Goal: Information Seeking & Learning: Learn about a topic

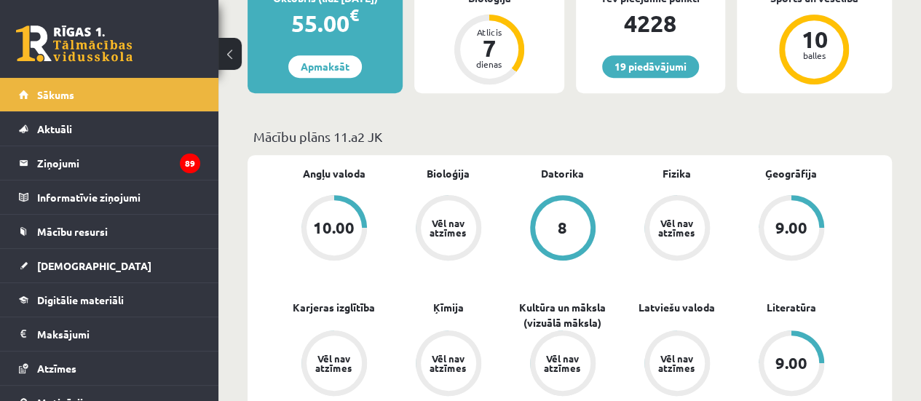
scroll to position [336, 0]
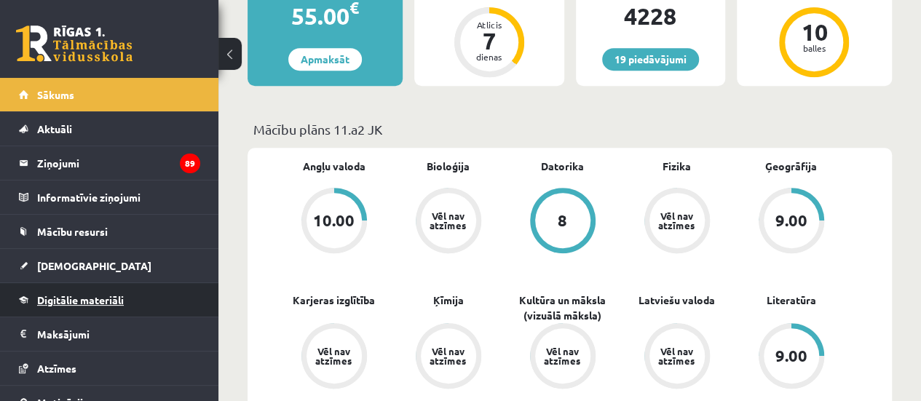
click at [55, 307] on link "Digitālie materiāli" at bounding box center [109, 299] width 181 height 33
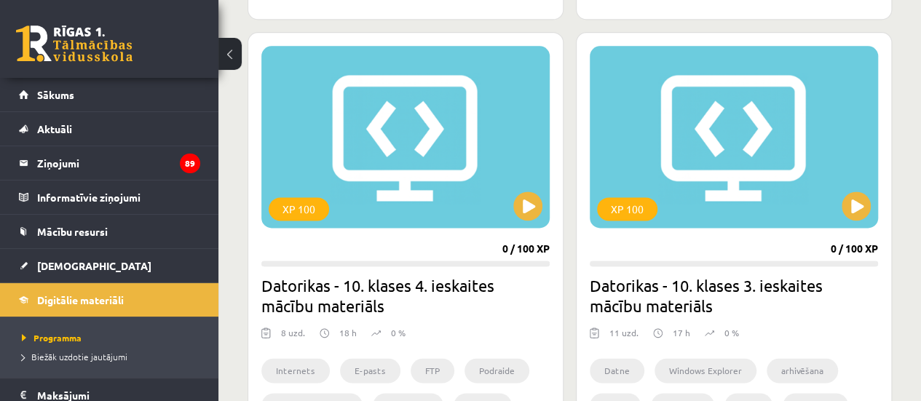
scroll to position [875, 0]
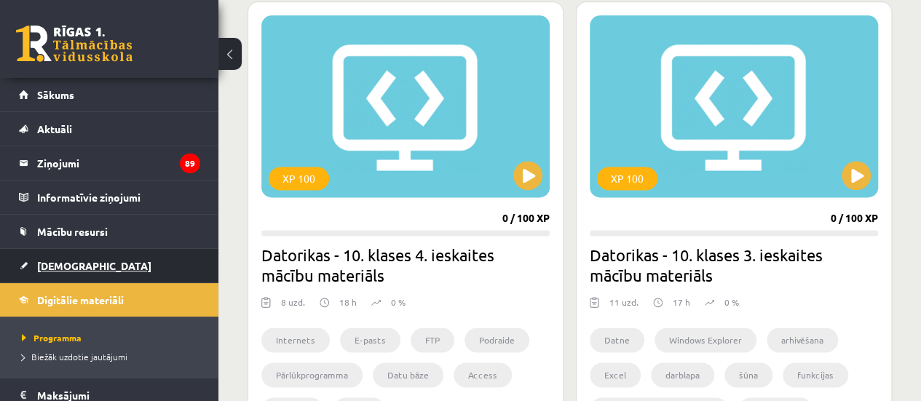
click at [76, 269] on span "[DEMOGRAPHIC_DATA]" at bounding box center [94, 265] width 114 height 13
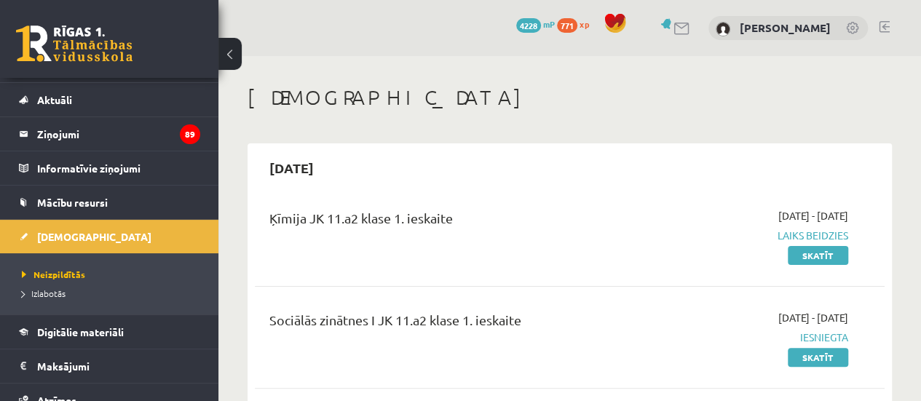
scroll to position [58, 0]
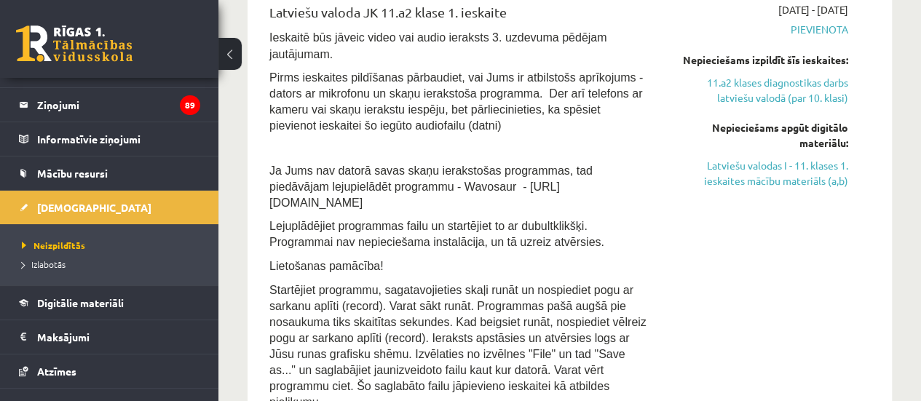
scroll to position [1339, 0]
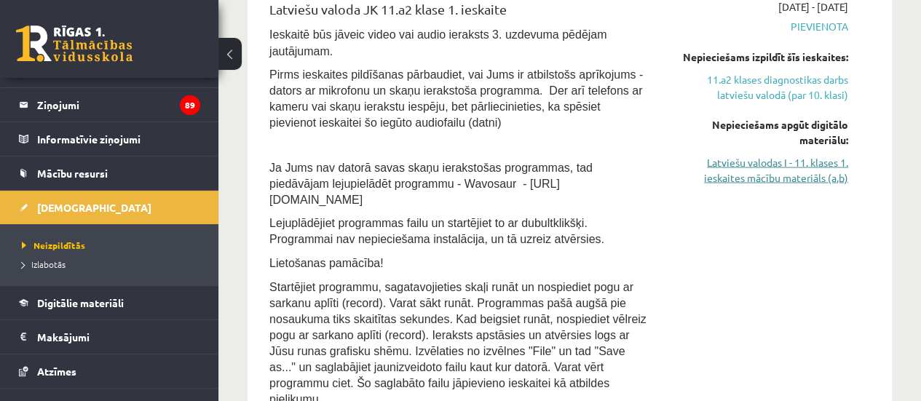
click at [763, 175] on link "Latviešu valodas I - 11. klases 1. ieskaites mācību materiāls (a,b)" at bounding box center [759, 169] width 178 height 31
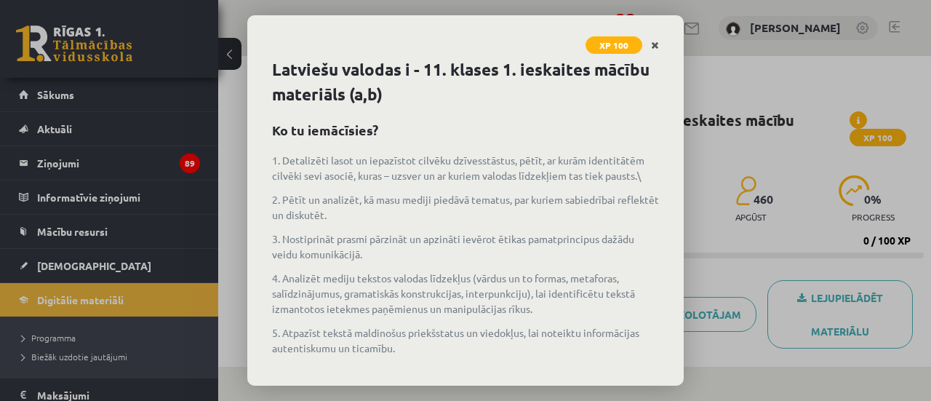
click at [655, 43] on icon "Close" at bounding box center [655, 46] width 8 height 10
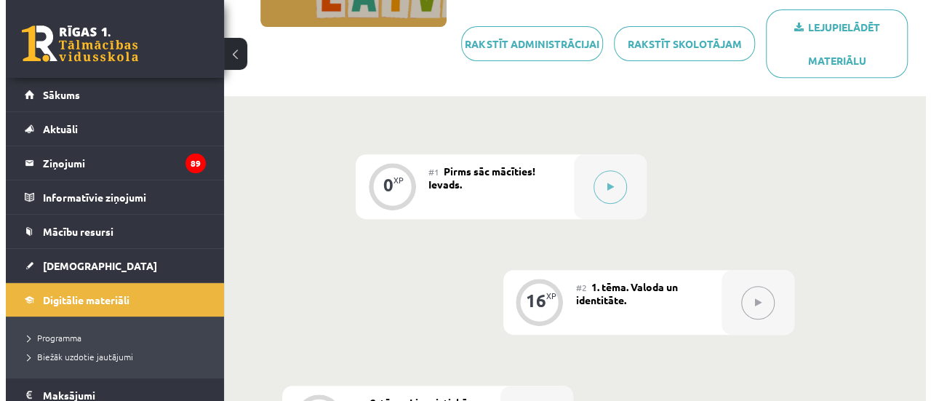
scroll to position [263, 0]
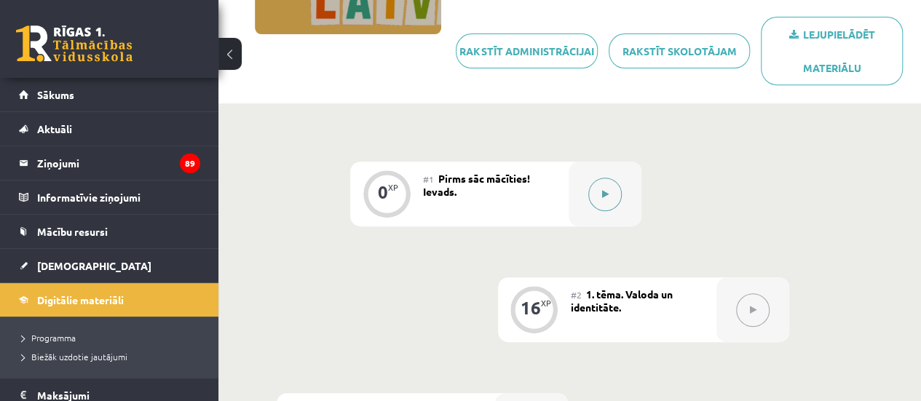
drag, startPoint x: 627, startPoint y: 209, endPoint x: 612, endPoint y: 205, distance: 15.7
drag, startPoint x: 612, startPoint y: 205, endPoint x: 594, endPoint y: 200, distance: 18.9
drag, startPoint x: 594, startPoint y: 200, endPoint x: 519, endPoint y: 193, distance: 75.3
click at [519, 193] on div "#1 Pirms sāc mācīties! Ievads." at bounding box center [496, 194] width 146 height 65
click at [597, 188] on button at bounding box center [604, 194] width 33 height 33
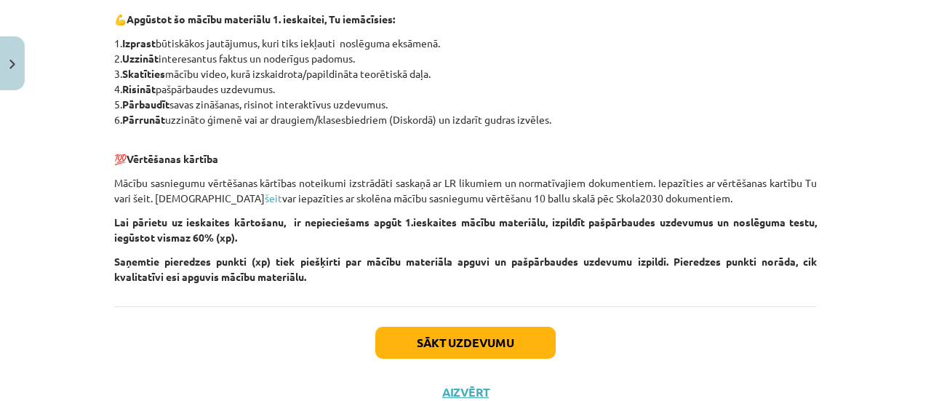
scroll to position [773, 0]
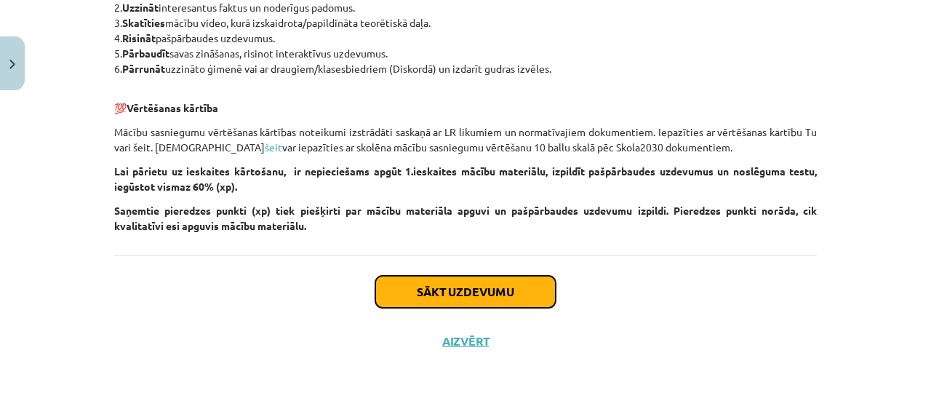
click at [441, 277] on button "Sākt uzdevumu" at bounding box center [466, 292] width 180 height 32
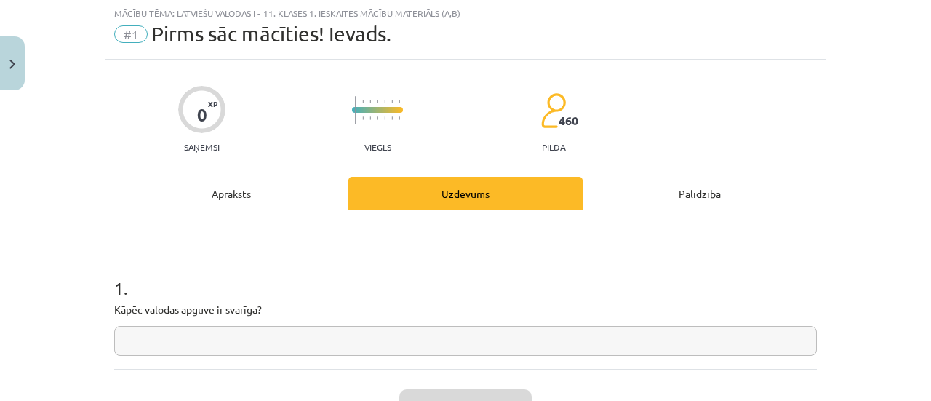
scroll to position [36, 0]
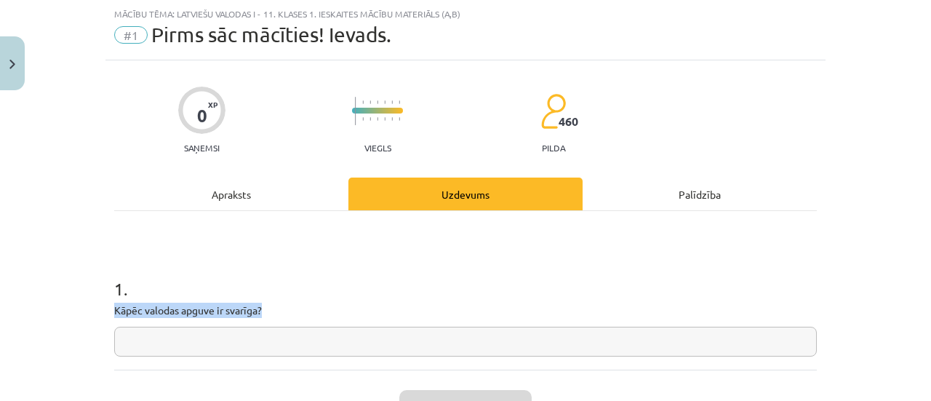
drag, startPoint x: 99, startPoint y: 311, endPoint x: 303, endPoint y: 305, distance: 203.9
click at [303, 305] on div "Mācību tēma: Latviešu valodas i - 11. klases 1. ieskaites mācību materiāls (a,b…" at bounding box center [465, 200] width 931 height 401
copy p "Kāpēc valodas apguve ir svarīga?"
click at [306, 354] on input "text" at bounding box center [465, 342] width 703 height 30
paste input "**********"
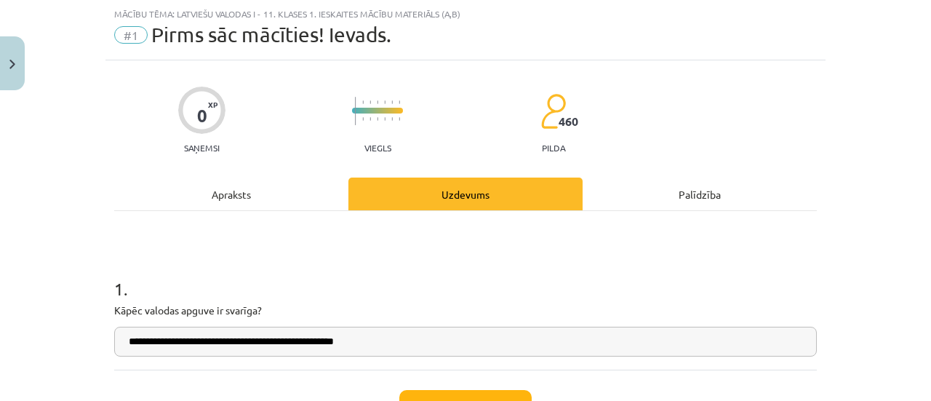
click at [127, 340] on input "**********" at bounding box center [465, 342] width 703 height 30
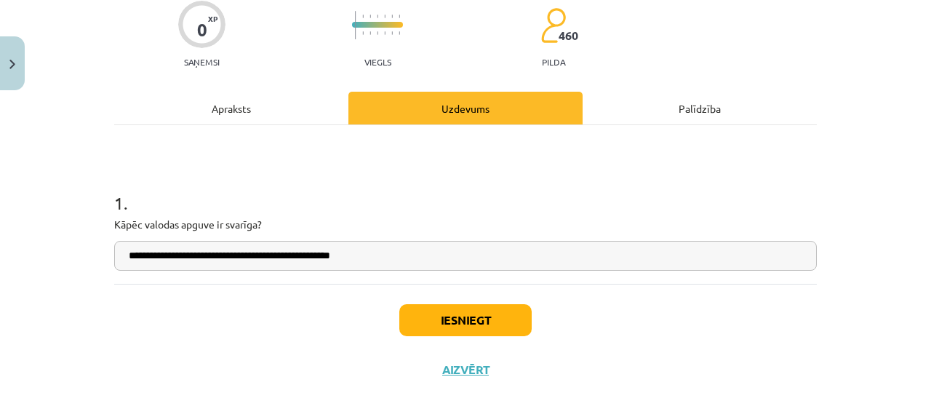
scroll to position [124, 0]
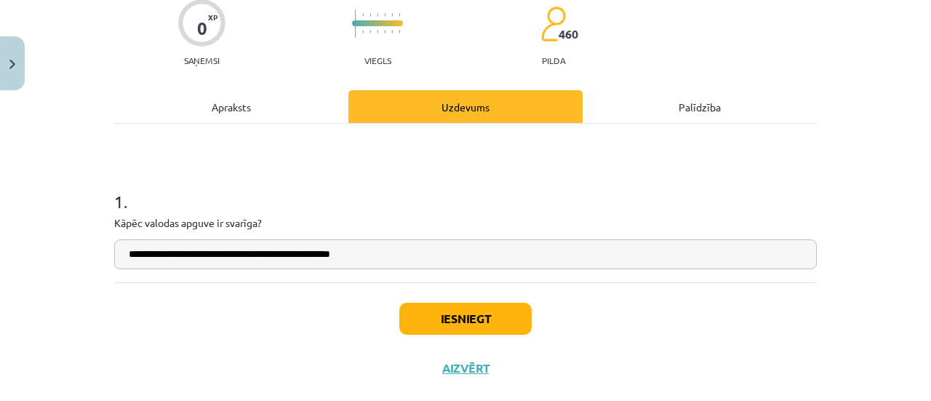
click at [392, 257] on input "**********" at bounding box center [465, 254] width 703 height 30
type input "**********"
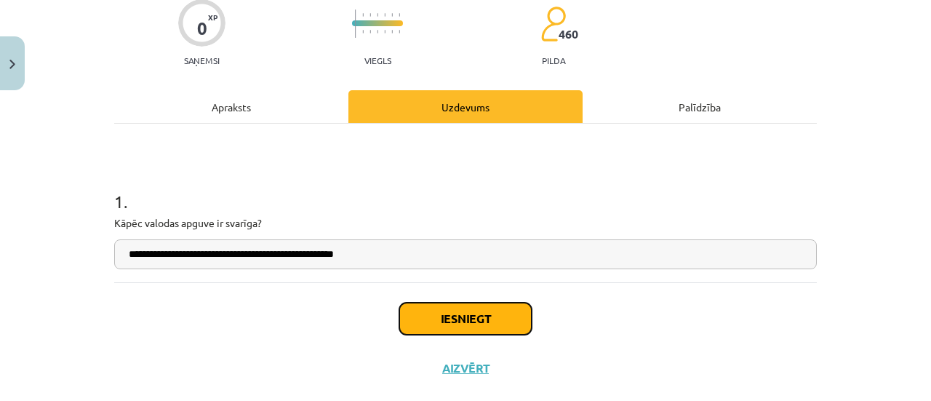
click at [421, 321] on button "Iesniegt" at bounding box center [466, 319] width 132 height 32
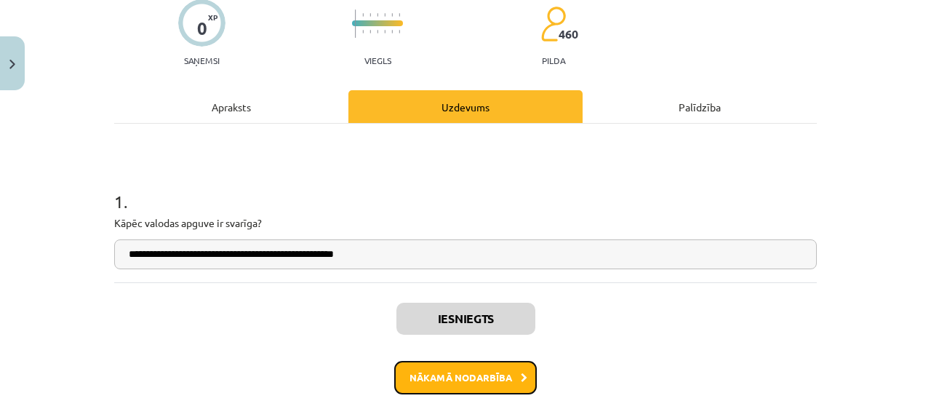
click at [491, 361] on button "Nākamā nodarbība" at bounding box center [465, 377] width 143 height 33
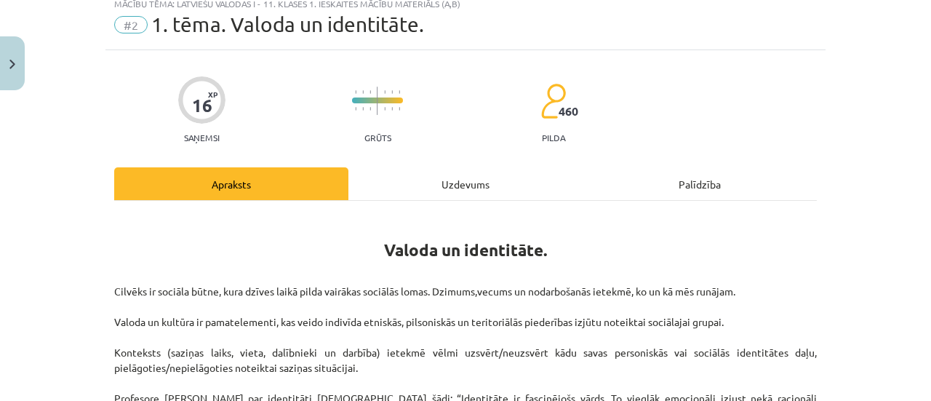
scroll to position [36, 0]
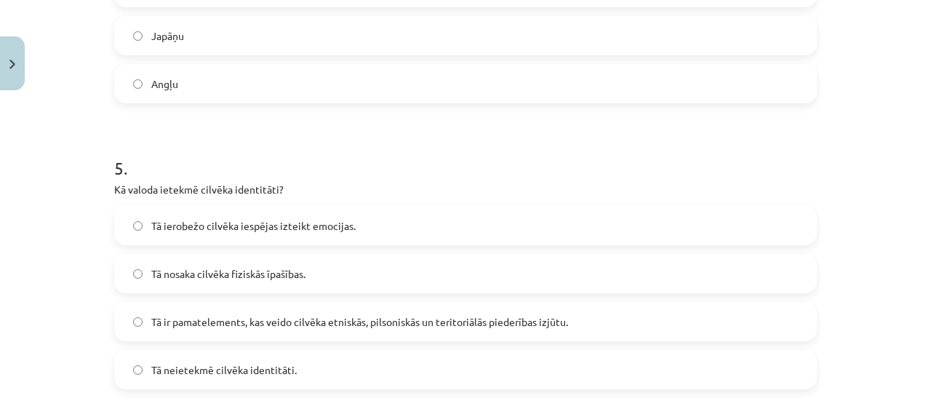
scroll to position [1457, 0]
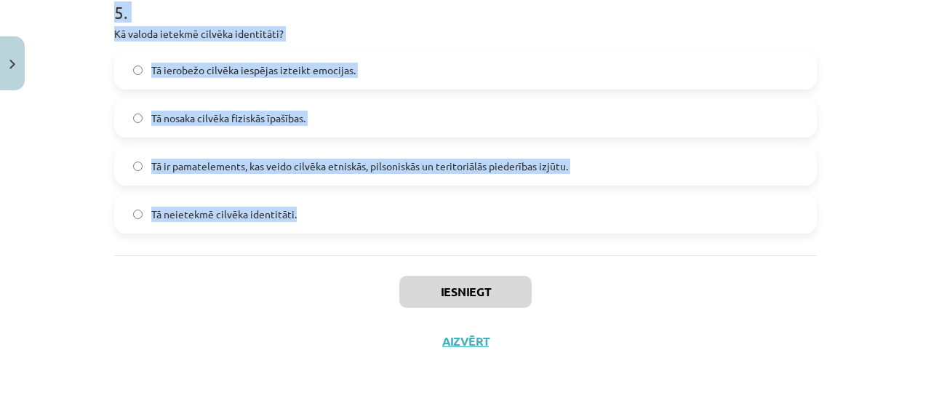
drag, startPoint x: 101, startPoint y: 84, endPoint x: 357, endPoint y: 226, distance: 292.6
copy form "Lor ipsu dolorsita con adipisc elitsedd eiusmod temporincid utlabore? Etd magna…"
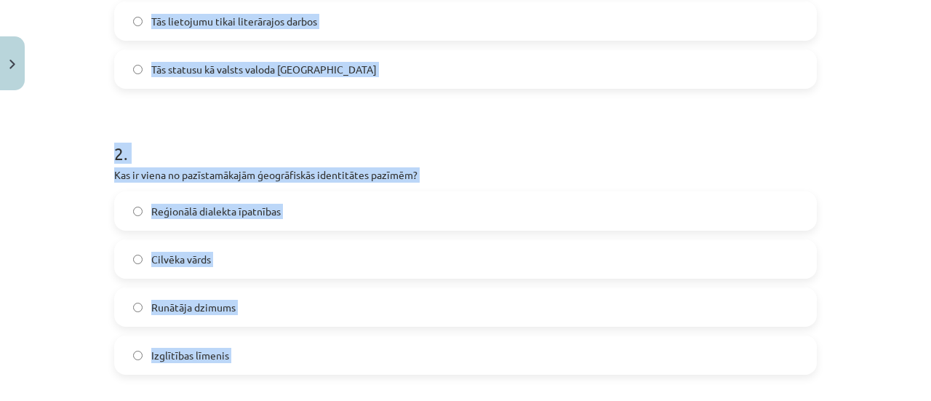
scroll to position [470, 0]
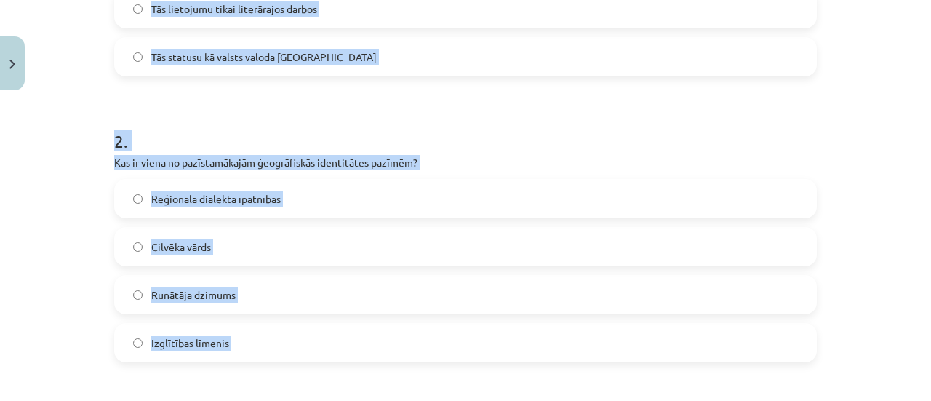
click at [856, 168] on div "Mācību tēma: Latviešu valodas i - 11. klases 1. ieskaites mācību materiāls (a,b…" at bounding box center [465, 200] width 931 height 401
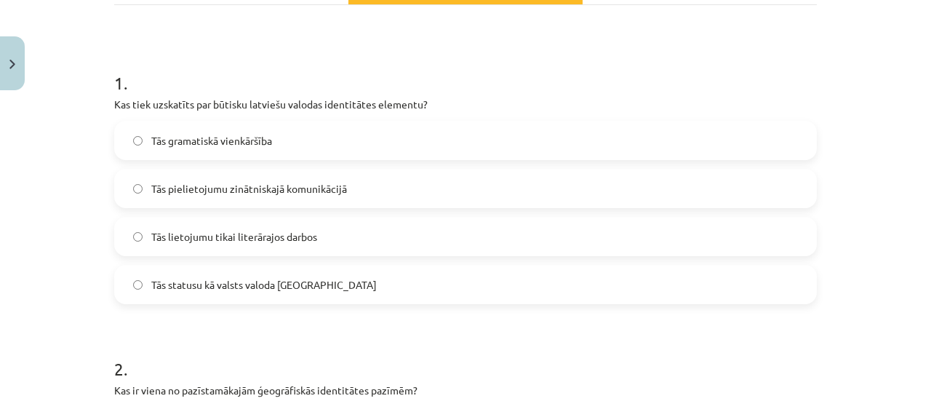
scroll to position [237, 0]
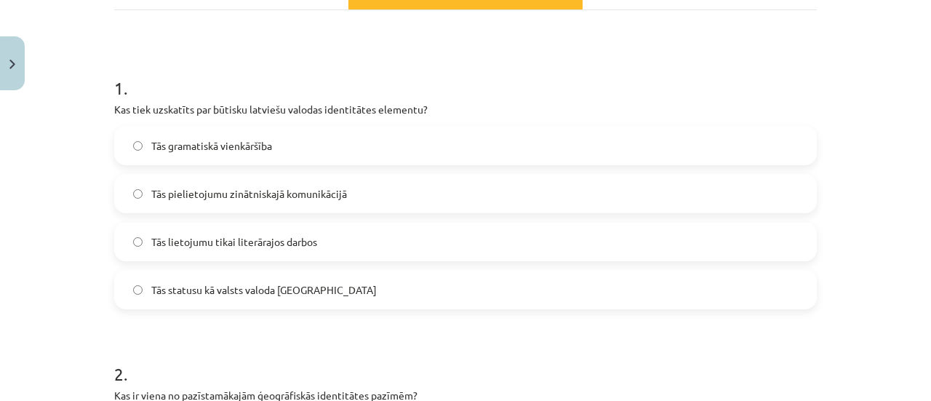
click at [291, 271] on label "Tās statusu kā valsts valoda [GEOGRAPHIC_DATA]" at bounding box center [466, 289] width 700 height 36
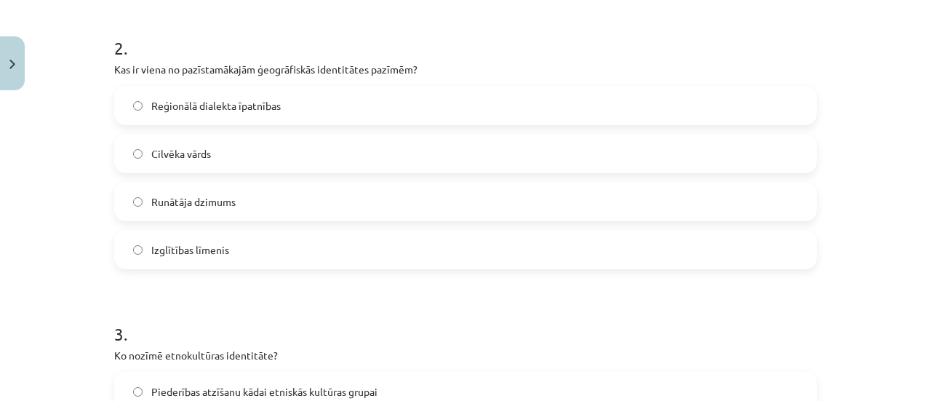
scroll to position [568, 0]
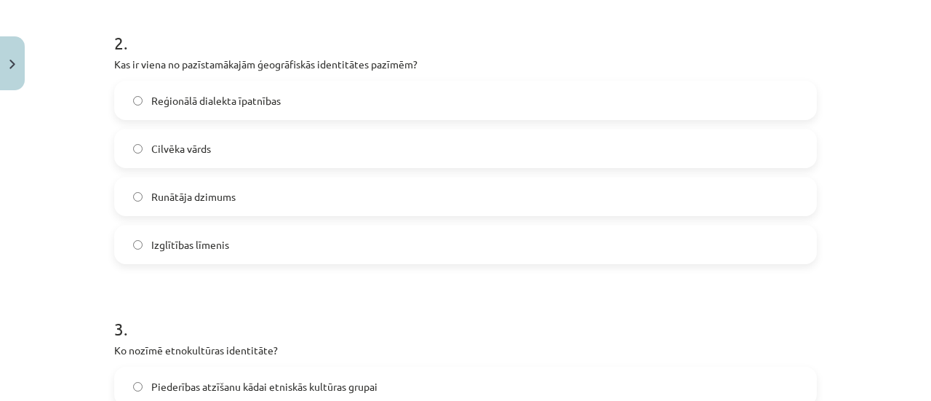
click at [236, 107] on span "Reģionālā dialekta īpatnības" at bounding box center [216, 100] width 130 height 15
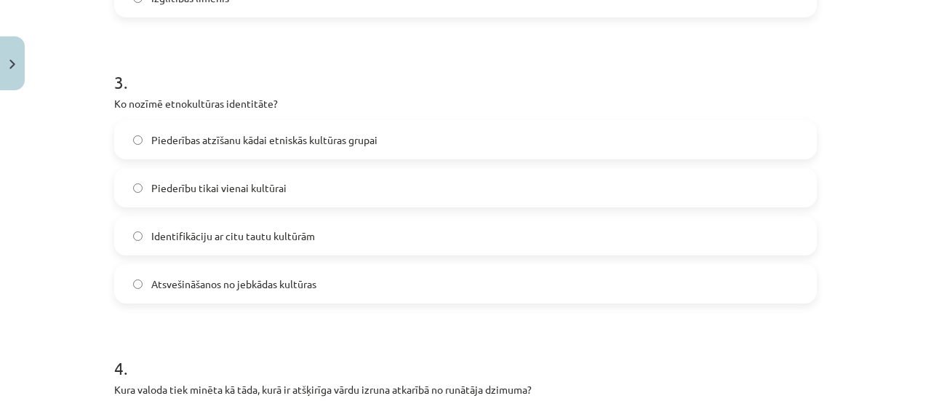
scroll to position [830, 0]
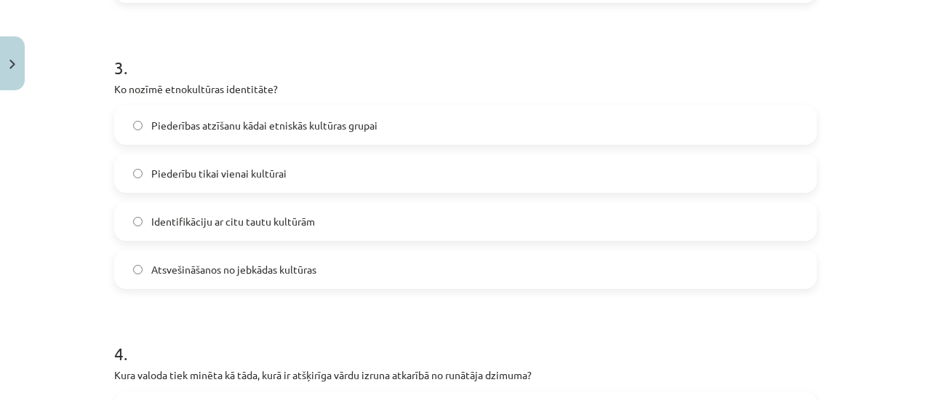
click at [202, 118] on span "Piederības atzīšanu kādai etniskās kultūras grupai" at bounding box center [264, 125] width 226 height 15
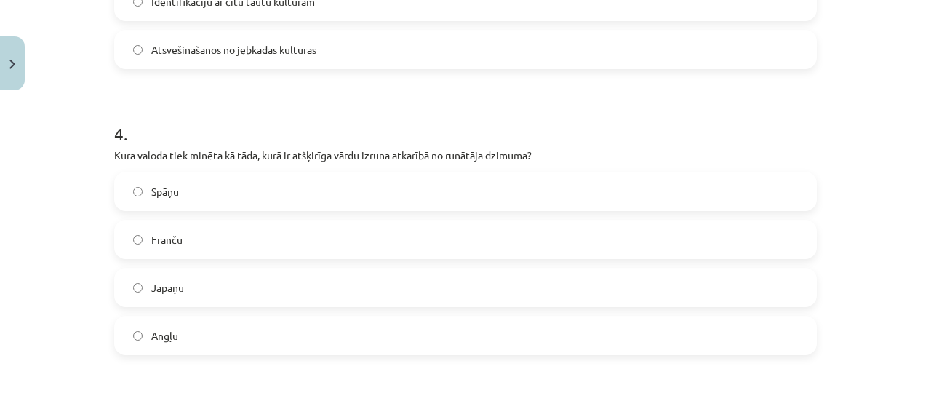
scroll to position [1057, 0]
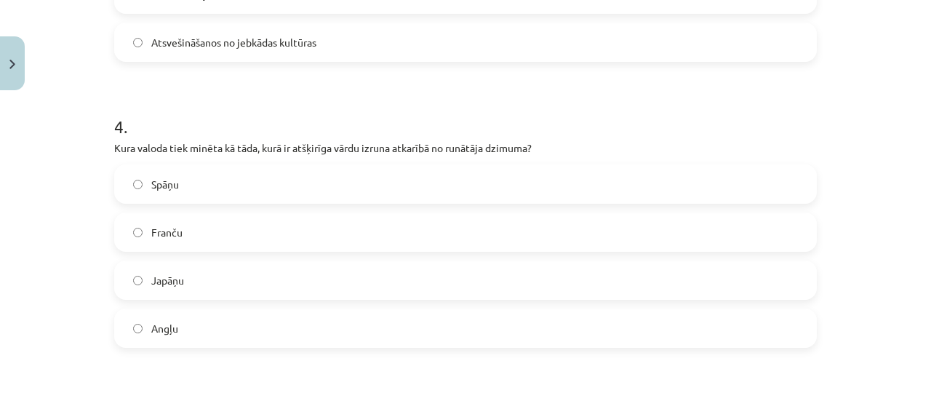
click at [781, 286] on label "Japāņu" at bounding box center [466, 280] width 700 height 36
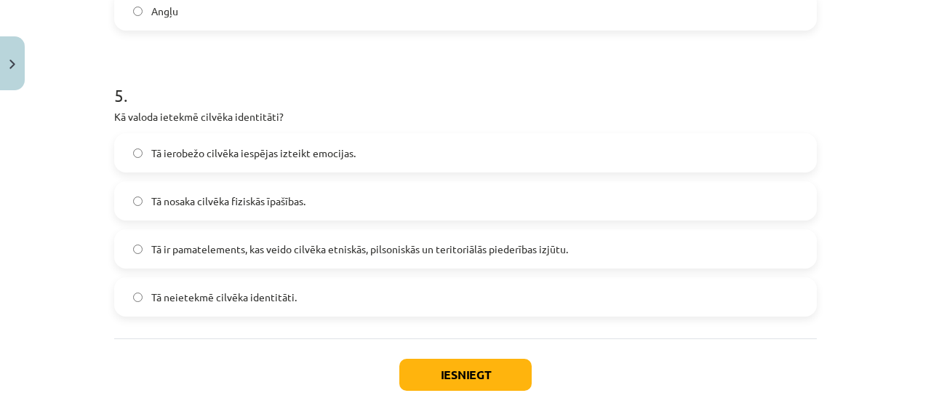
scroll to position [1377, 0]
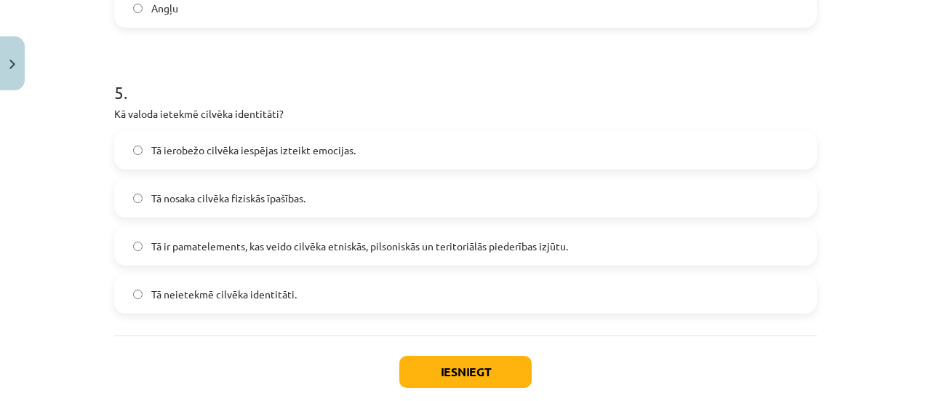
click at [465, 261] on label "Tā ir pamatelements, kas veido cilvēka etniskās, pilsoniskās un teritoriālās pi…" at bounding box center [466, 246] width 700 height 36
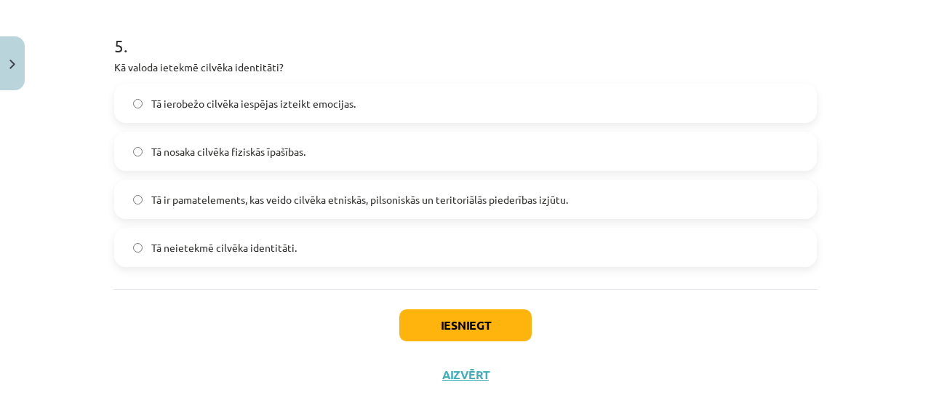
scroll to position [1455, 0]
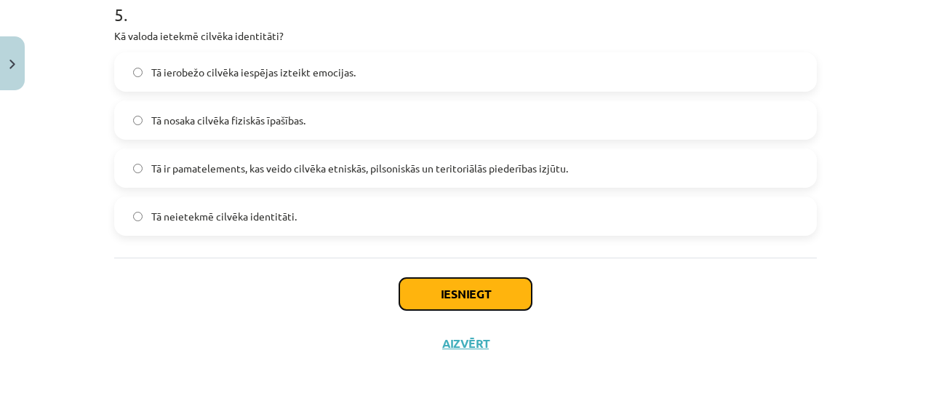
click at [426, 298] on button "Iesniegt" at bounding box center [466, 294] width 132 height 32
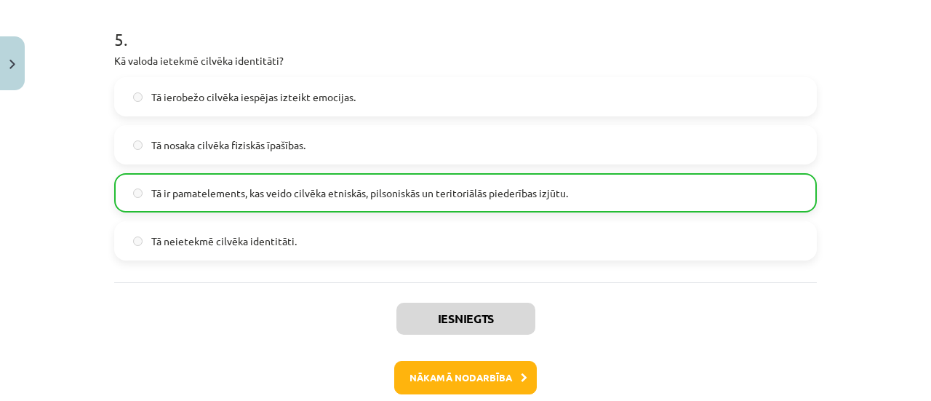
scroll to position [1503, 0]
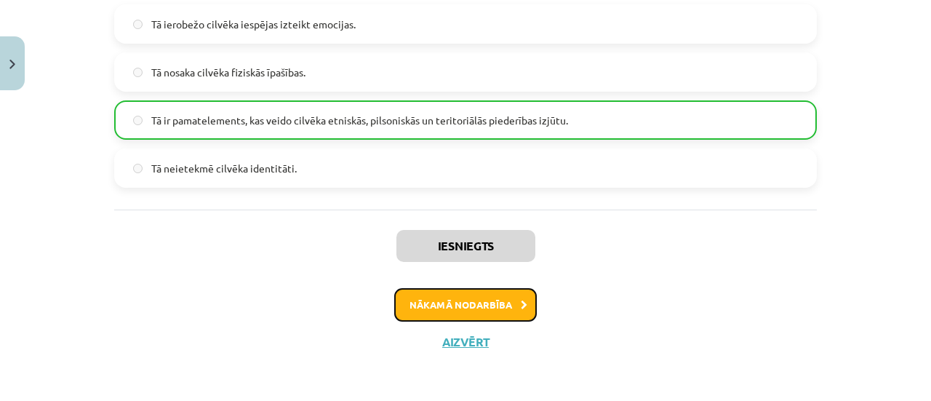
click at [416, 290] on button "Nākamā nodarbība" at bounding box center [465, 304] width 143 height 33
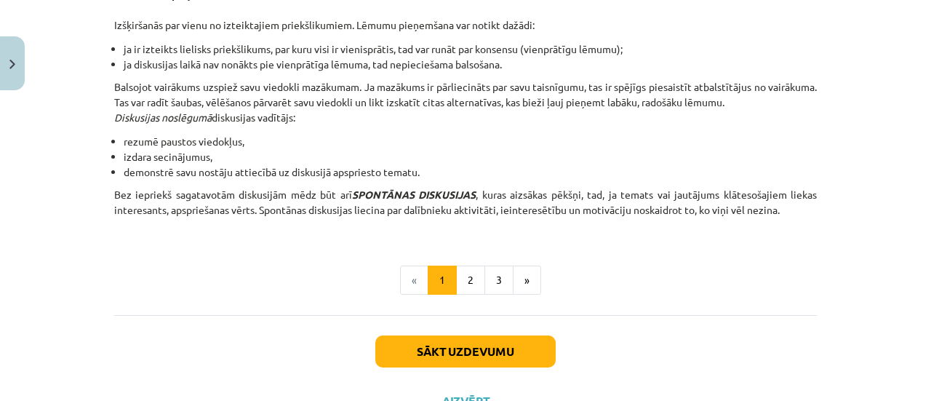
scroll to position [1447, 0]
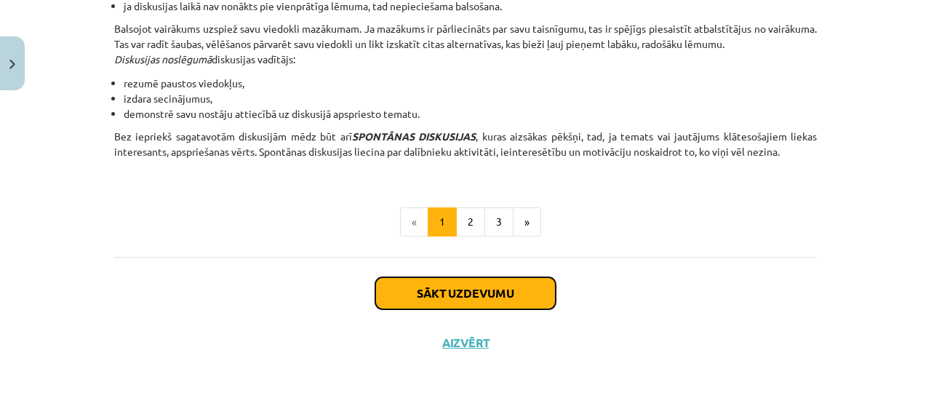
click at [466, 299] on button "Sākt uzdevumu" at bounding box center [466, 293] width 180 height 32
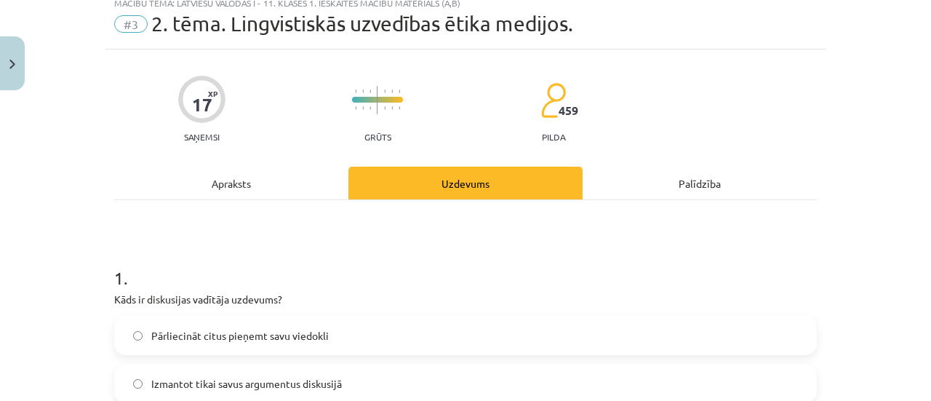
scroll to position [36, 0]
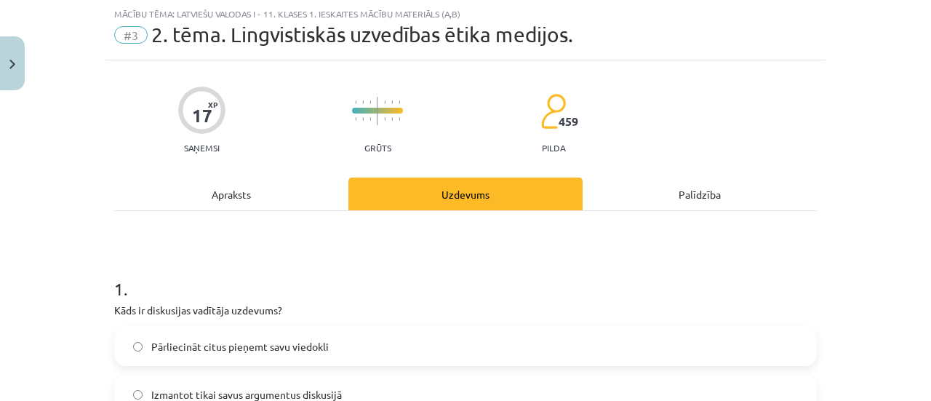
click at [524, 292] on h1 "1 ." at bounding box center [465, 275] width 703 height 45
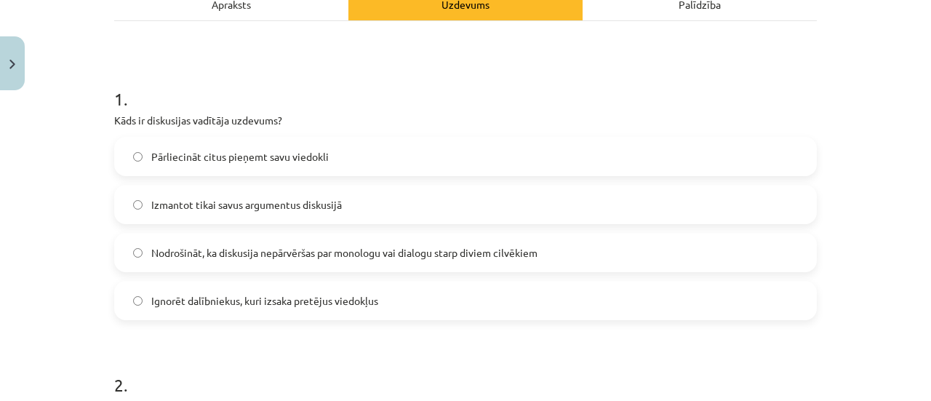
scroll to position [288, 0]
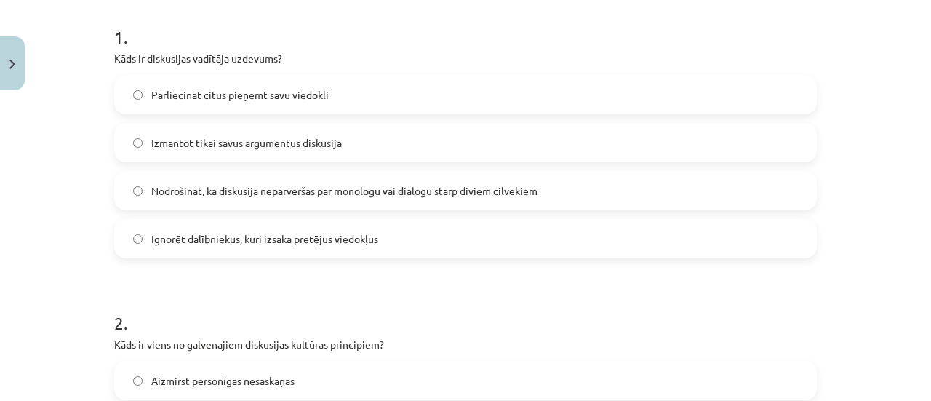
click at [178, 104] on label "Pārliecināt citus pieņemt savu viedokli" at bounding box center [466, 94] width 700 height 36
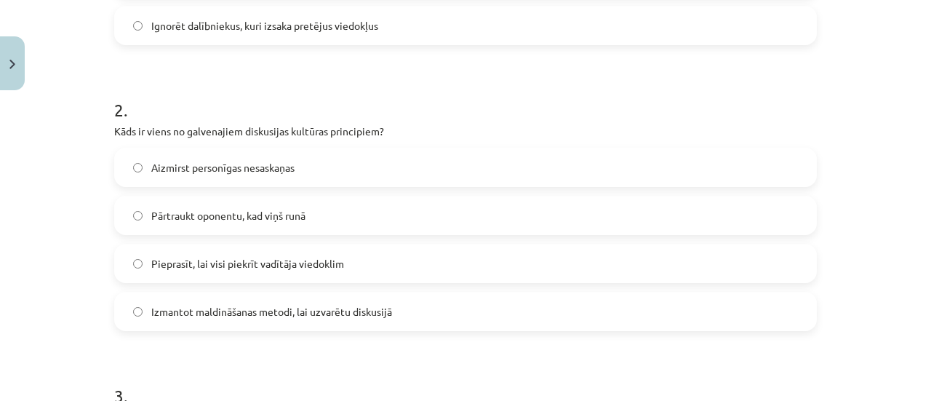
scroll to position [542, 0]
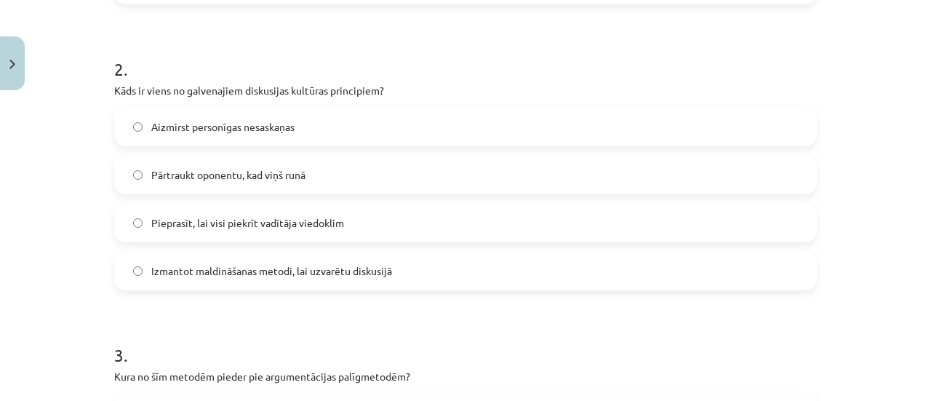
click at [672, 206] on label "Pieprasīt, lai visi piekrīt vadītāja viedoklim" at bounding box center [466, 222] width 700 height 36
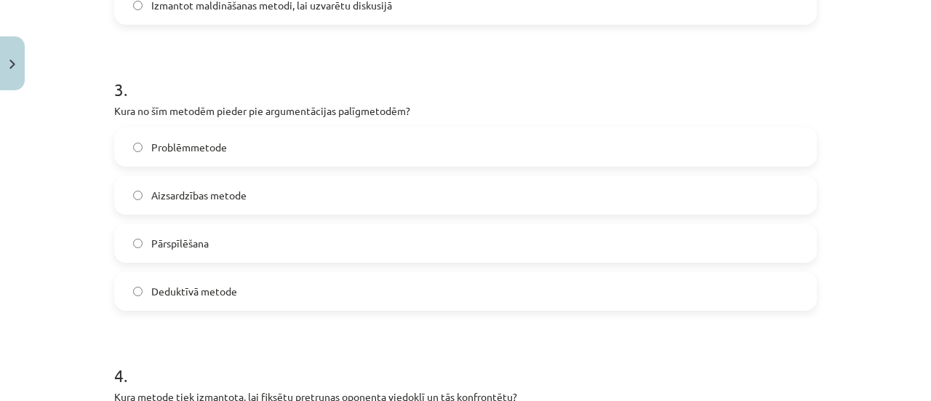
scroll to position [837, 0]
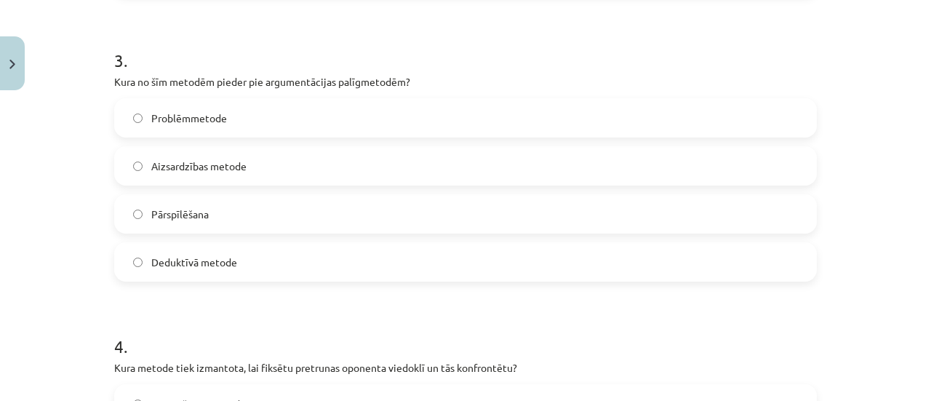
click at [647, 138] on div "Problēmmetode Aizsardzības metode Pārspīlēšana Deduktīvā metode" at bounding box center [465, 189] width 703 height 183
click at [620, 127] on label "Problēmmetode" at bounding box center [466, 118] width 700 height 36
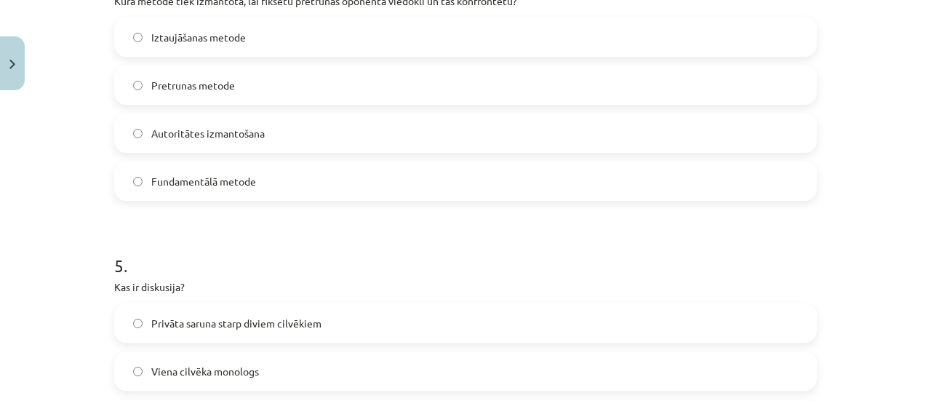
scroll to position [1457, 0]
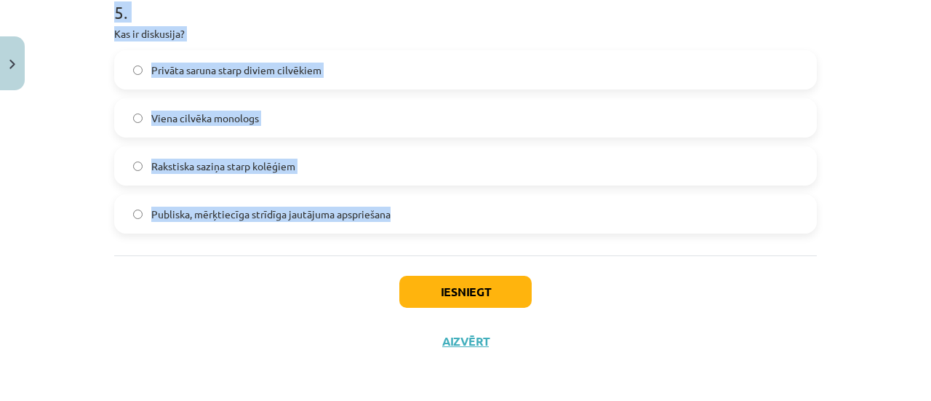
drag, startPoint x: 104, startPoint y: 342, endPoint x: 415, endPoint y: 210, distance: 337.8
copy form "Lore ip dolorsitam consecte adipisci? Elitseddoei tempo incidid utla etdolore M…"
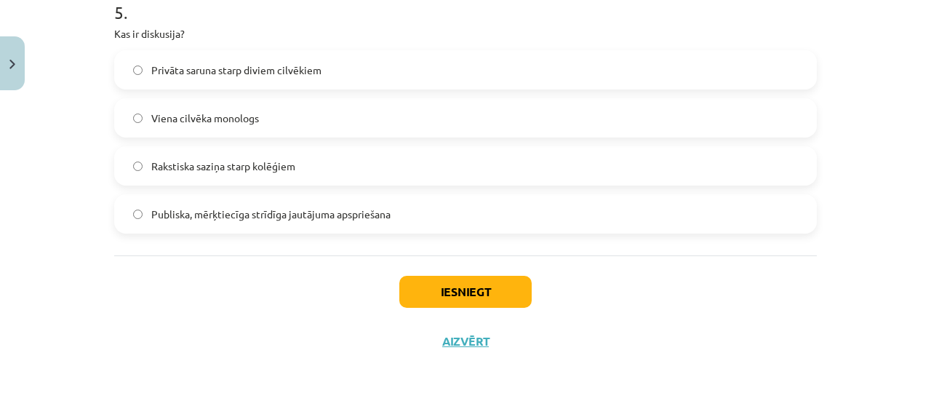
click at [850, 332] on div "Mācību tēma: Latviešu valodas i - 11. klases 1. ieskaites mācību materiāls (a,b…" at bounding box center [465, 200] width 931 height 401
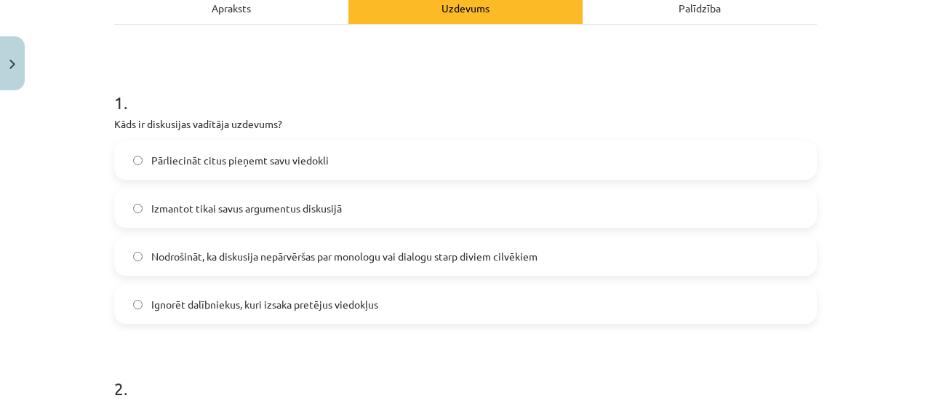
scroll to position [218, 0]
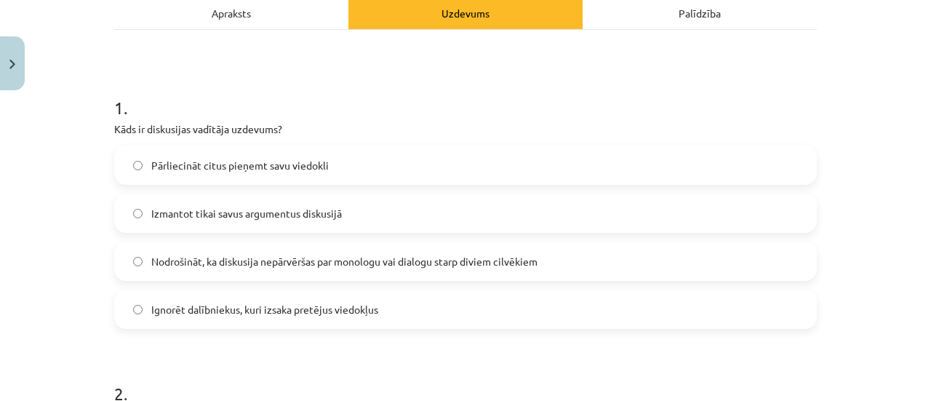
click at [543, 266] on label "Nodrošināt, ka diskusija nepārvēršas par monologu vai dialogu starp diviem cilv…" at bounding box center [466, 261] width 700 height 36
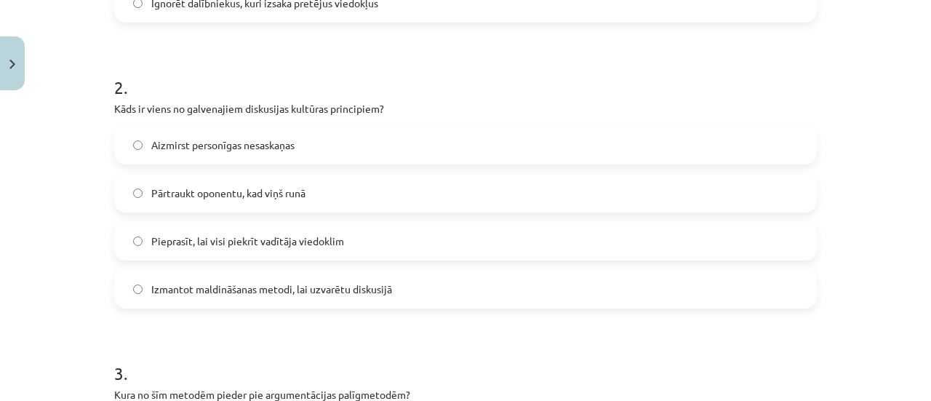
scroll to position [555, 0]
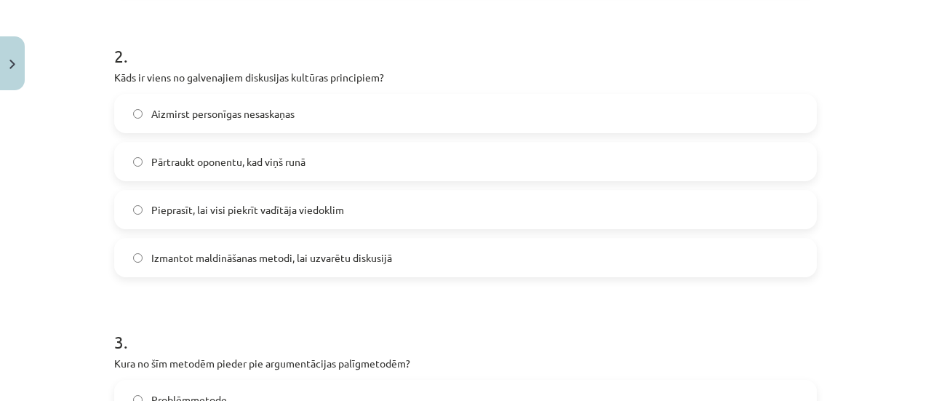
click at [240, 111] on span "Aizmirst personīgas nesaskaņas" at bounding box center [222, 113] width 143 height 15
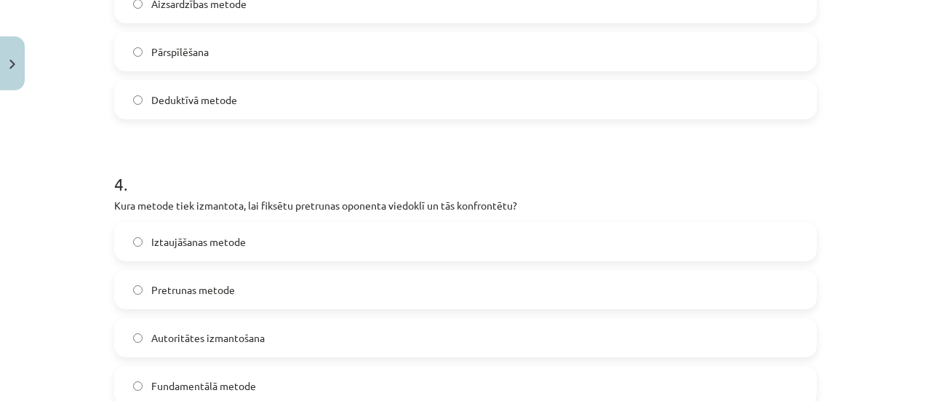
scroll to position [1124, 0]
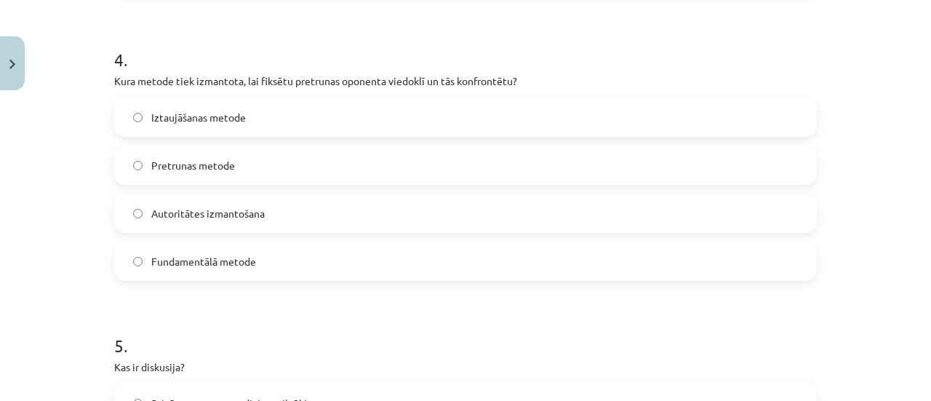
click at [188, 178] on label "Pretrunas metode" at bounding box center [466, 165] width 700 height 36
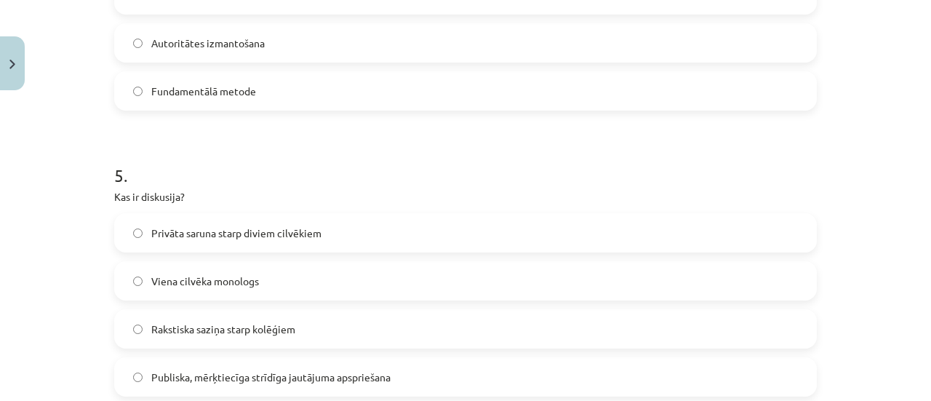
scroll to position [1330, 0]
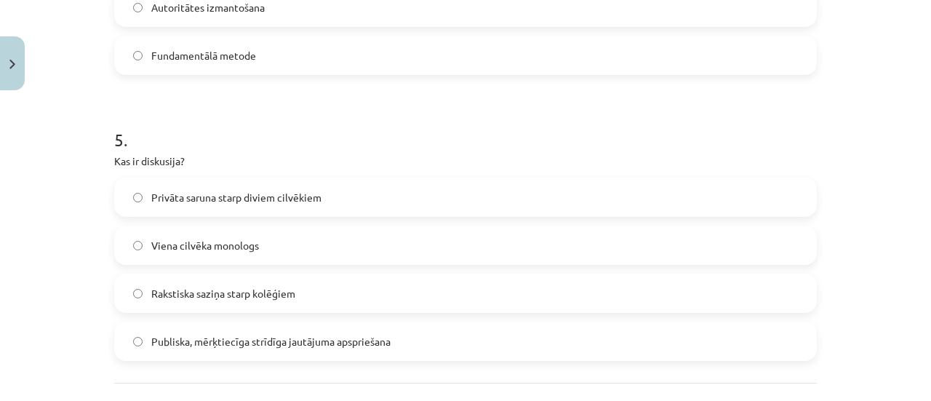
click at [463, 353] on label "Publiska, mērķtiecīga strīdīga jautājuma apspriešana" at bounding box center [466, 341] width 700 height 36
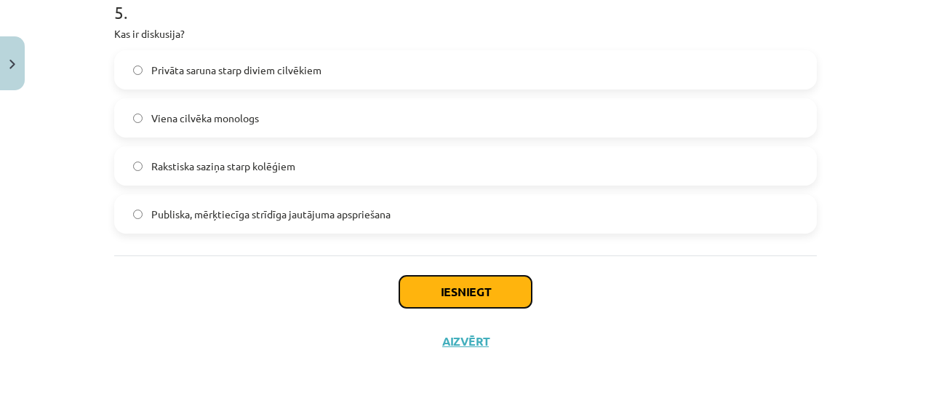
click at [492, 295] on button "Iesniegt" at bounding box center [466, 292] width 132 height 32
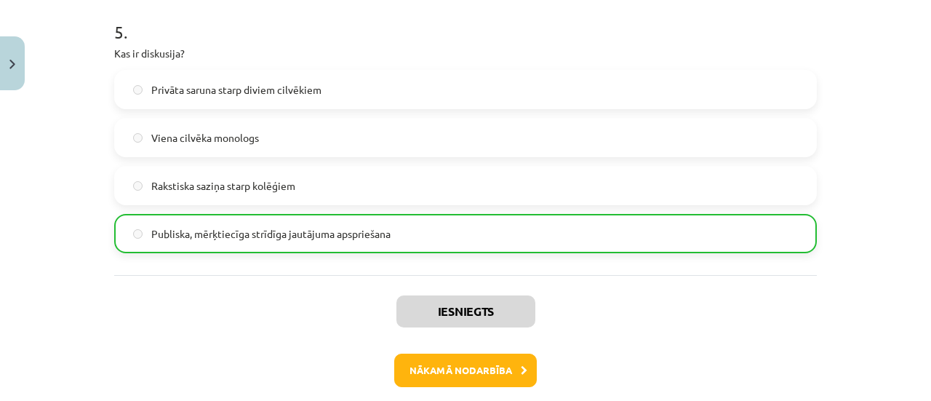
scroll to position [1503, 0]
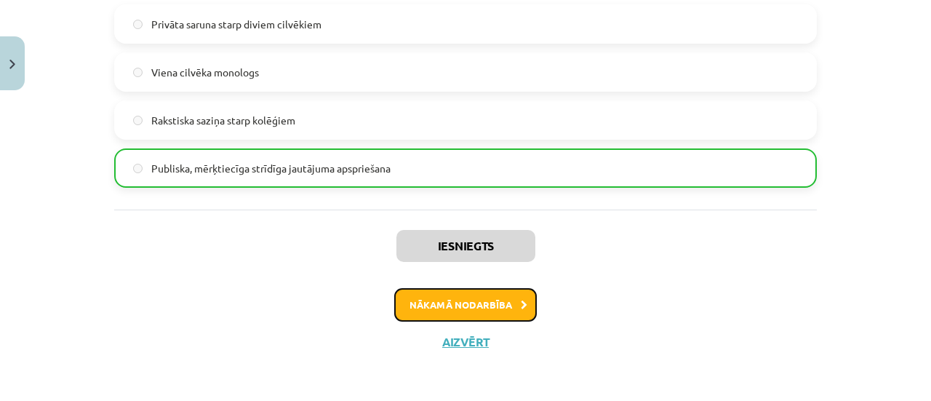
click at [512, 310] on button "Nākamā nodarbība" at bounding box center [465, 304] width 143 height 33
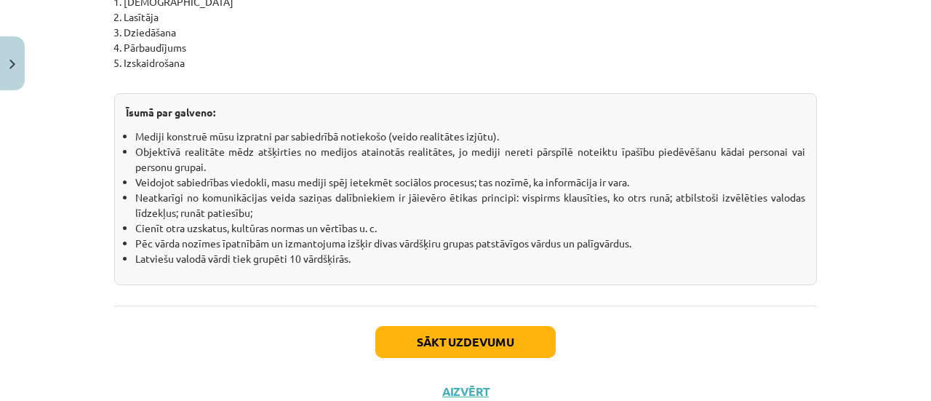
scroll to position [2707, 0]
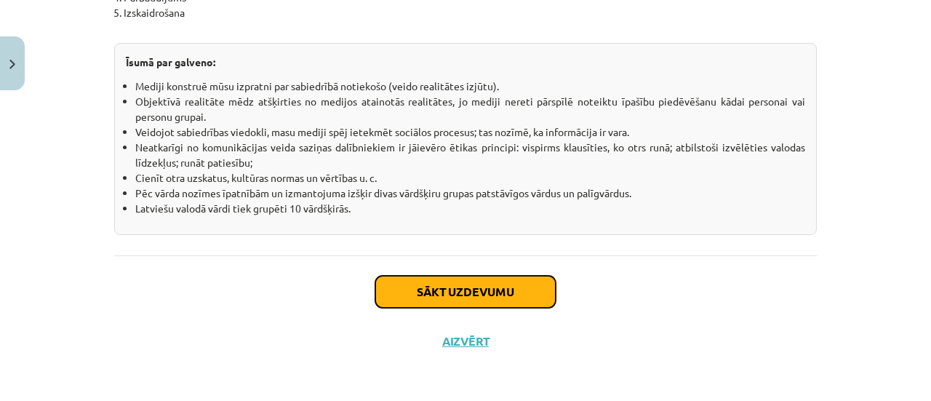
click at [473, 301] on button "Sākt uzdevumu" at bounding box center [466, 292] width 180 height 32
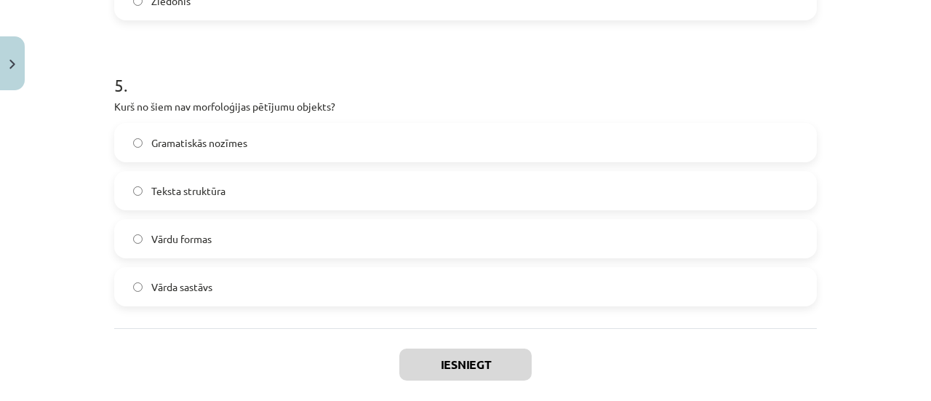
scroll to position [1457, 0]
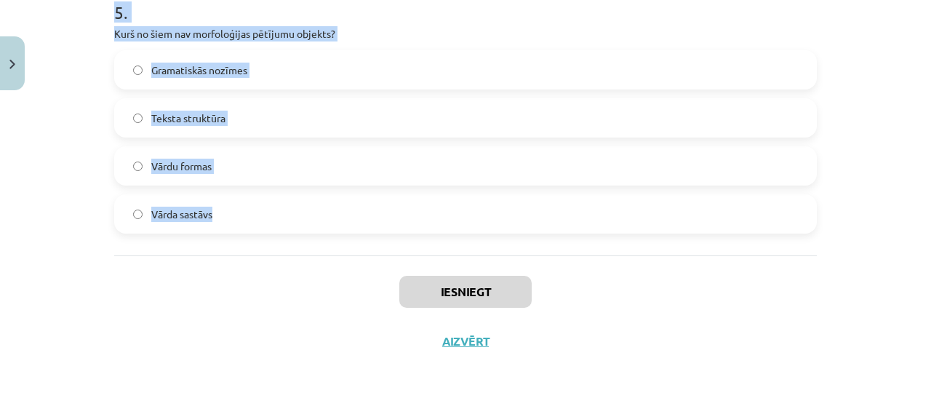
drag, startPoint x: 103, startPoint y: 346, endPoint x: 333, endPoint y: 237, distance: 254.6
copy form "Kas ir vārddarināšanas līdzeklis, kas pievienojas vārda saknei un veido jaunu v…"
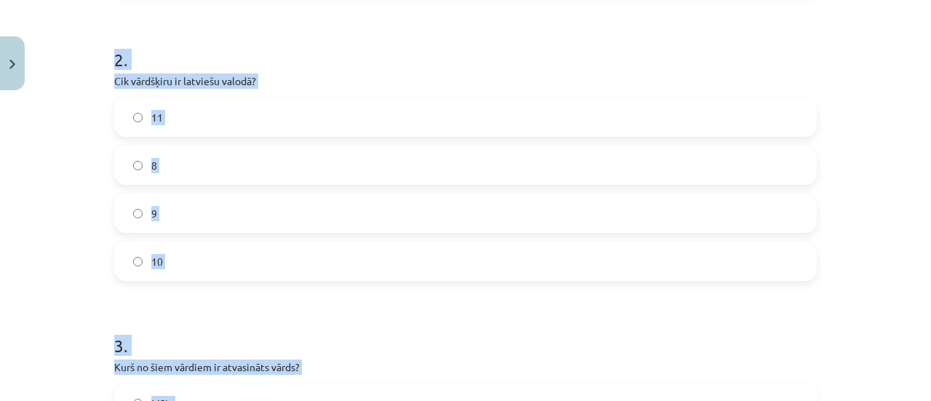
scroll to position [537, 0]
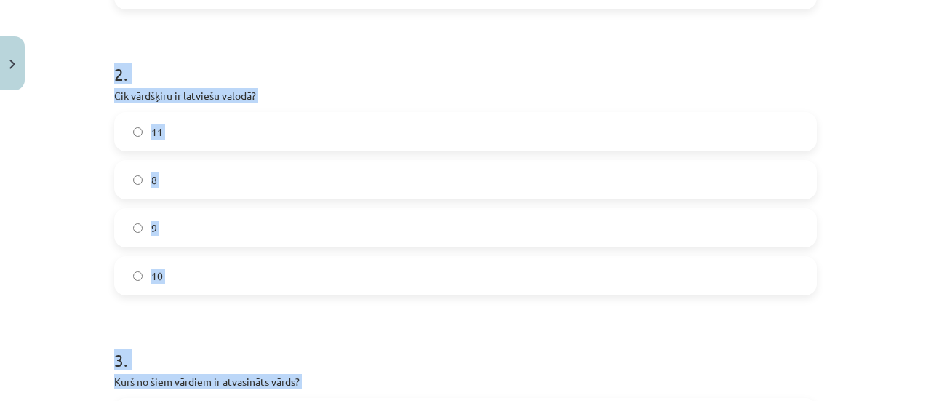
click at [723, 55] on h1 "2 ." at bounding box center [465, 61] width 703 height 45
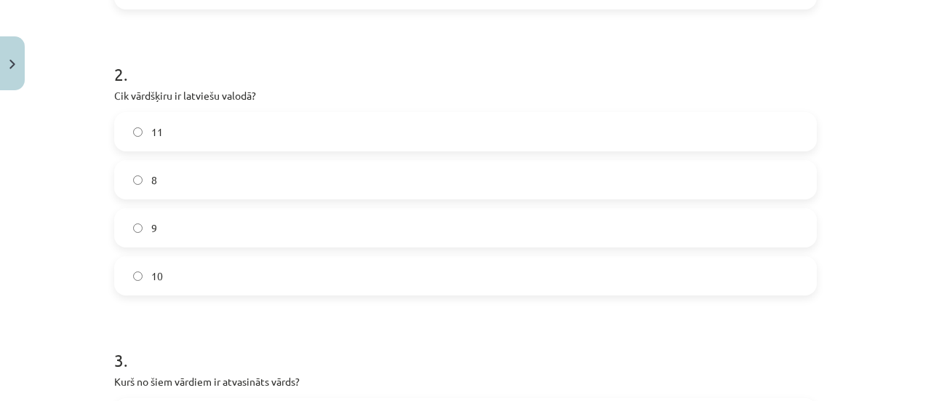
click at [360, 187] on label "8" at bounding box center [466, 180] width 700 height 36
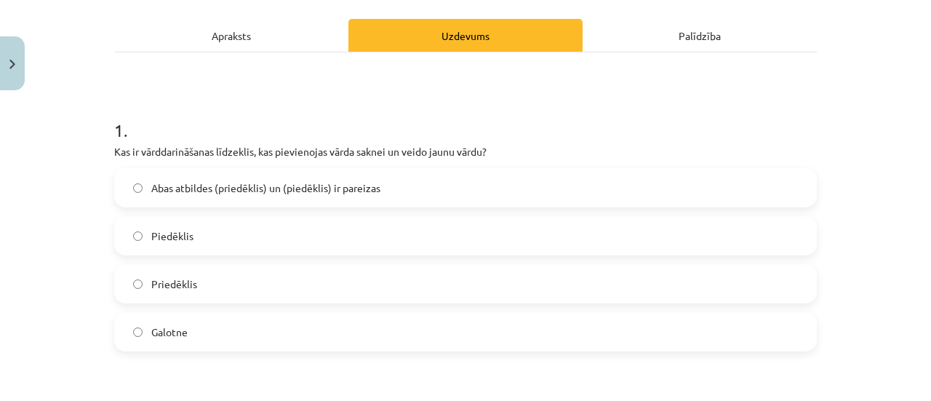
scroll to position [190, 0]
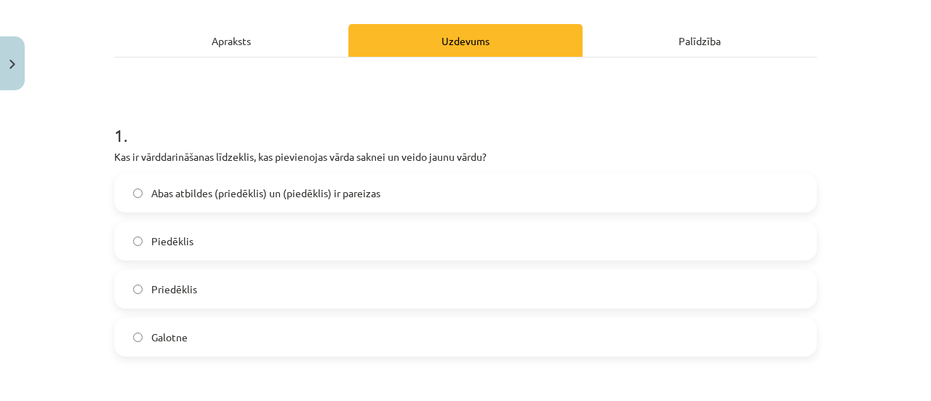
click at [269, 186] on span "Abas atbildes (priedēklis) un (piedēklis) ir pareizas" at bounding box center [265, 193] width 229 height 15
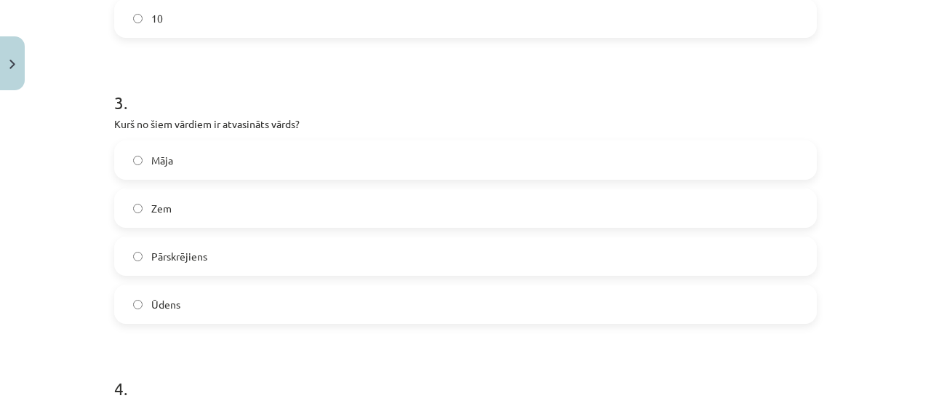
scroll to position [797, 0]
click at [242, 241] on label "Pārskrējiens" at bounding box center [466, 254] width 700 height 36
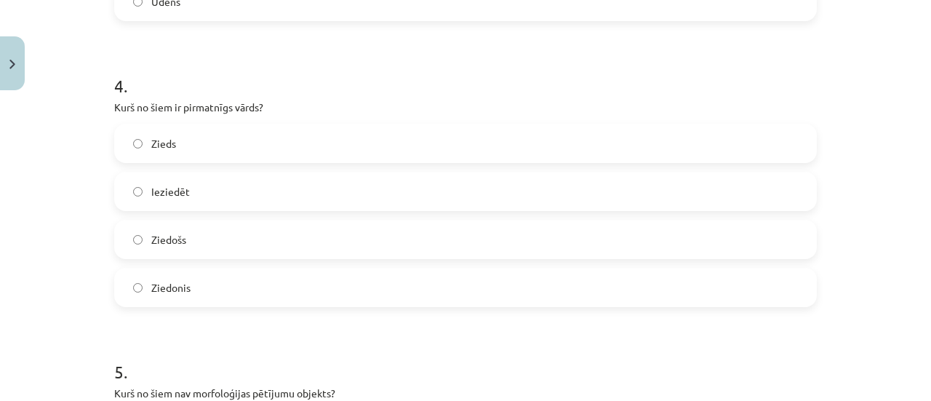
scroll to position [1108, 0]
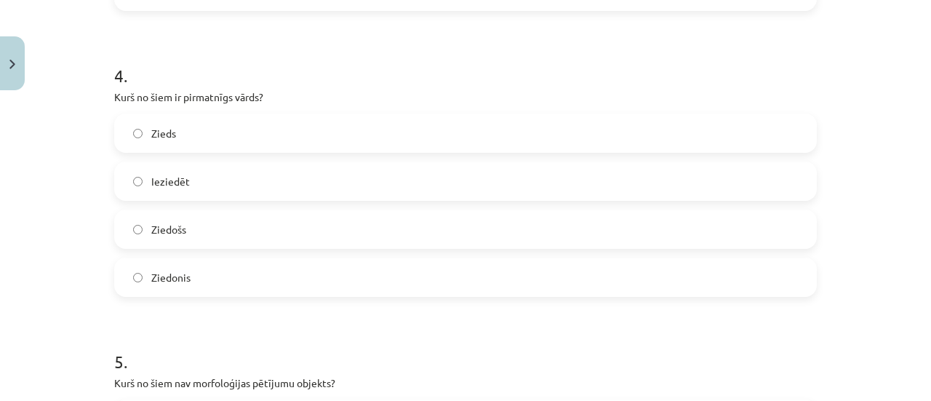
click at [212, 124] on label "Zieds" at bounding box center [466, 133] width 700 height 36
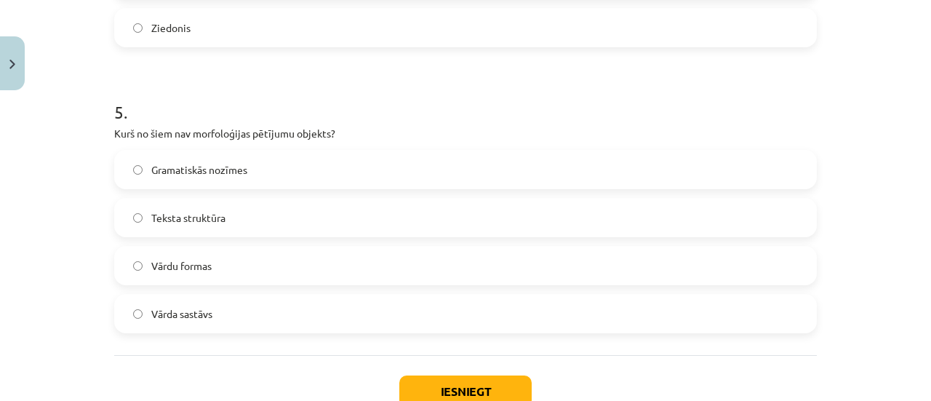
scroll to position [1367, 0]
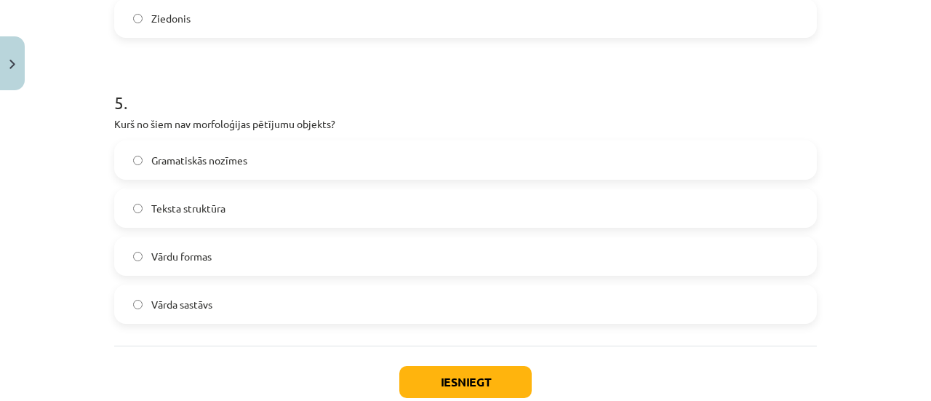
click at [202, 199] on label "Teksta struktūra" at bounding box center [466, 208] width 700 height 36
click at [438, 381] on button "Iesniegt" at bounding box center [466, 382] width 132 height 32
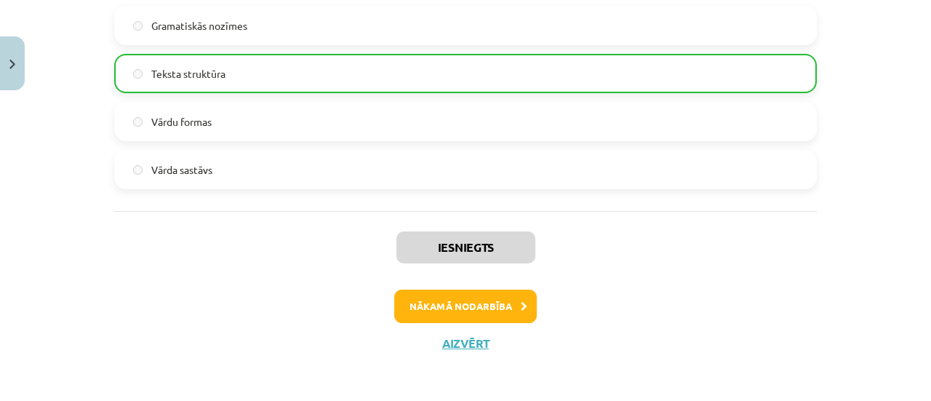
scroll to position [1503, 0]
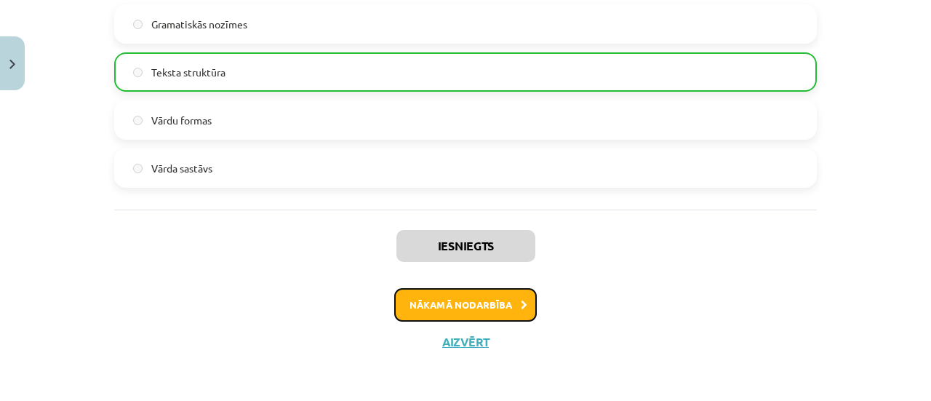
click at [475, 317] on button "Nākamā nodarbība" at bounding box center [465, 304] width 143 height 33
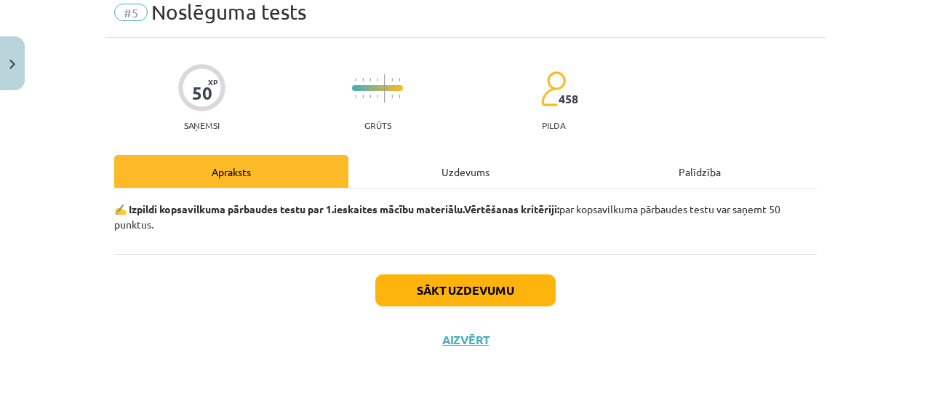
scroll to position [36, 0]
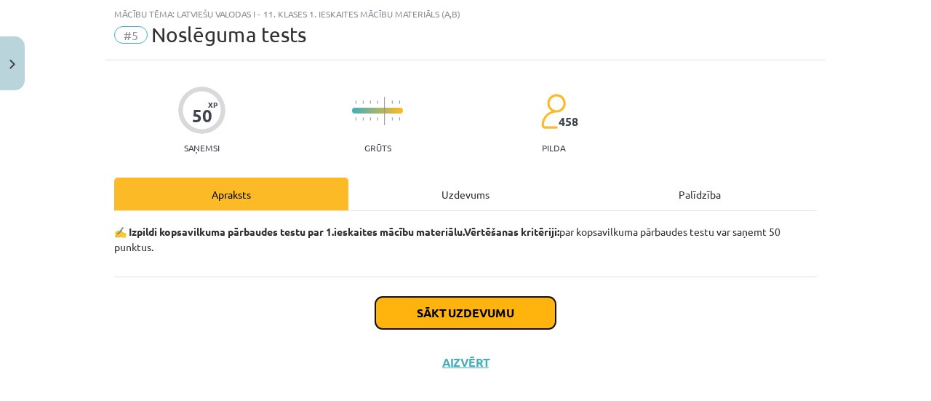
click at [477, 316] on button "Sākt uzdevumu" at bounding box center [466, 313] width 180 height 32
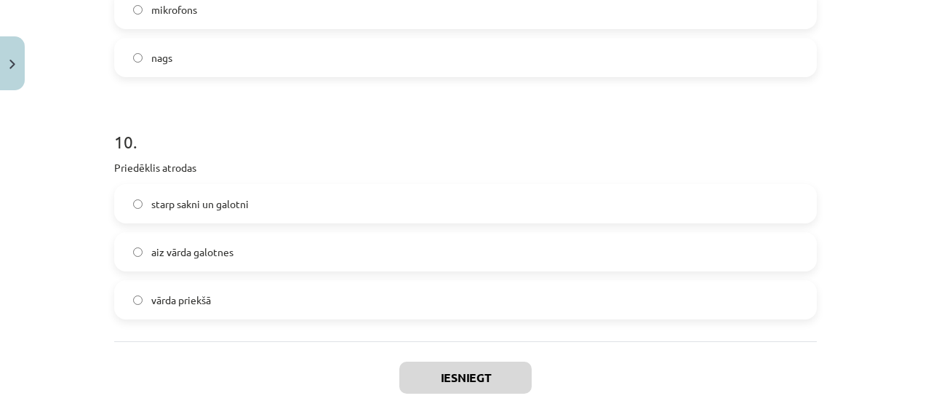
scroll to position [2661, 0]
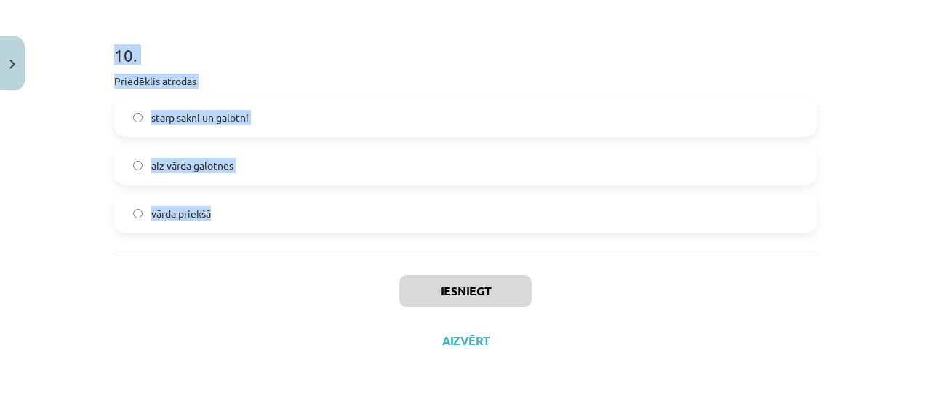
drag, startPoint x: 105, startPoint y: 302, endPoint x: 279, endPoint y: 247, distance: 183.2
copy form "Loremi dolorsit ametcon adipisci elitse Doeius Tempori 8 . Utlabore etdolo ma 8…"
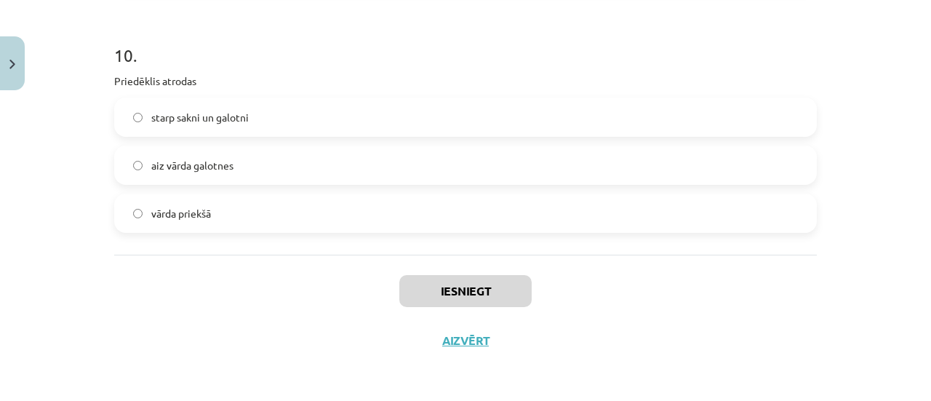
click at [164, 334] on div "Iesniegt Aizvērt" at bounding box center [465, 306] width 703 height 102
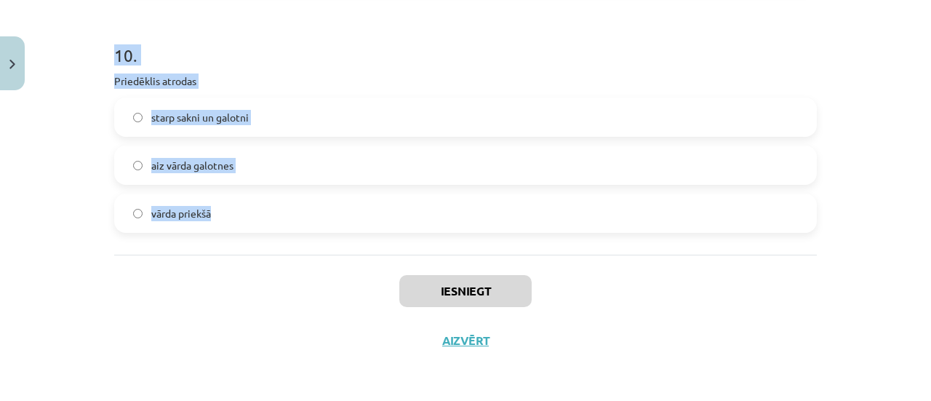
drag, startPoint x: 108, startPoint y: 344, endPoint x: 268, endPoint y: 239, distance: 191.3
copy form "Loremi dolorsit ametcon adipisci elitse Doeius Tempori 8 . Utlabore etdolo ma 8…"
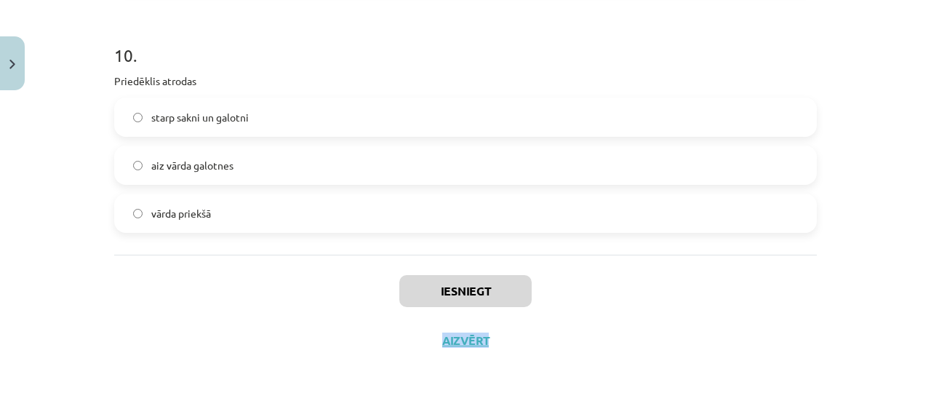
drag, startPoint x: 831, startPoint y: 302, endPoint x: 931, endPoint y: 348, distance: 109.7
click at [931, 348] on div "Mācību tēma: Latviešu valodas i - 11. klases 1. ieskaites mācību materiāls (a,b…" at bounding box center [465, 200] width 931 height 401
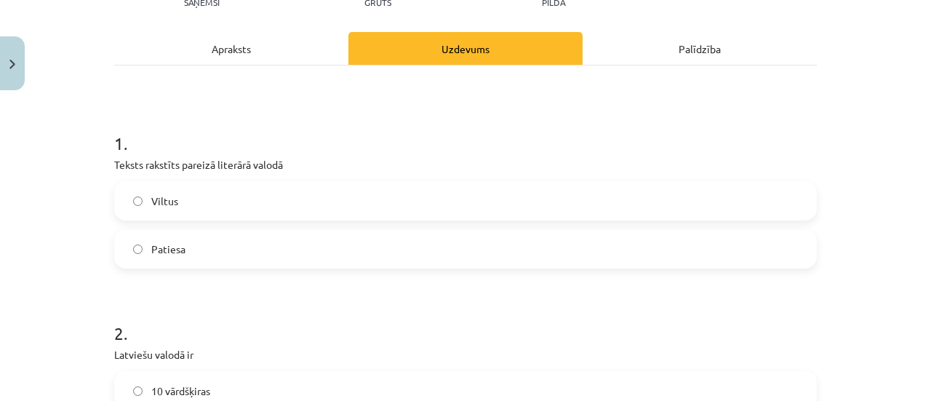
scroll to position [174, 0]
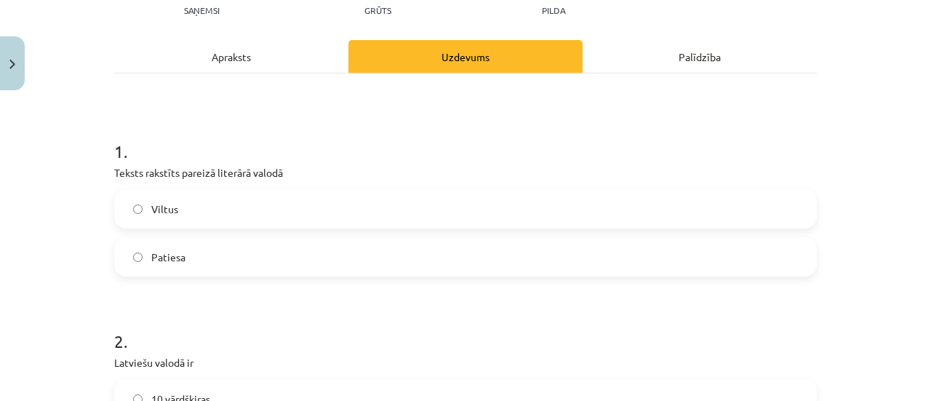
click at [637, 250] on label "Patiesa" at bounding box center [466, 257] width 700 height 36
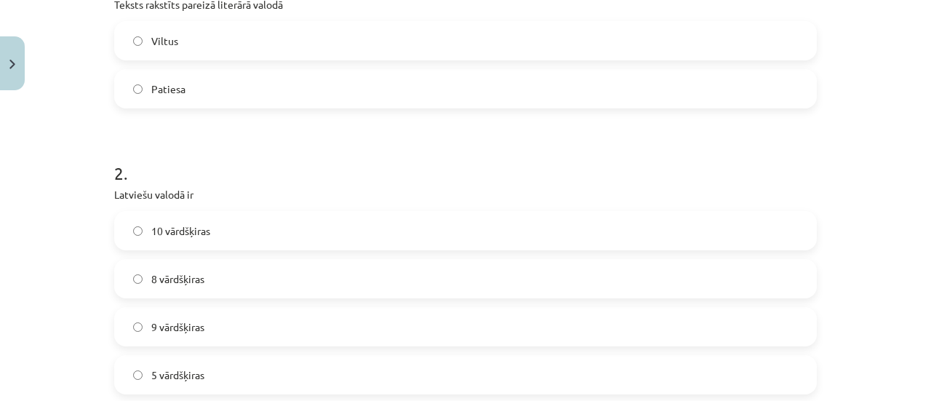
scroll to position [366, 0]
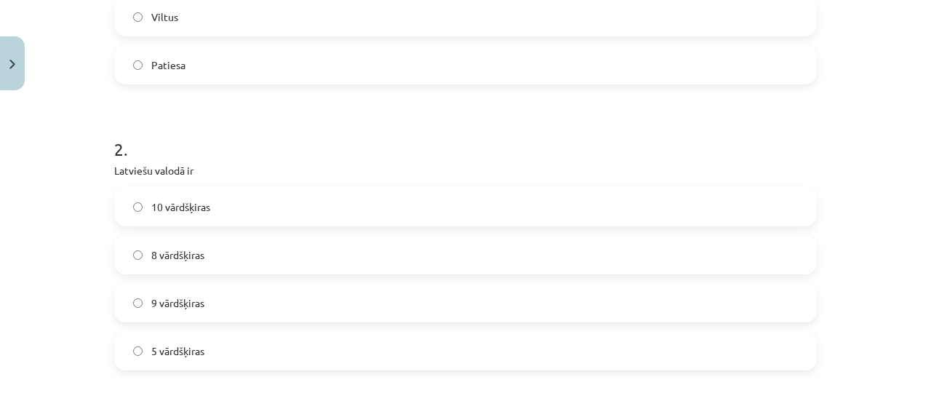
click at [215, 188] on label "10 vārdšķiras" at bounding box center [466, 206] width 700 height 36
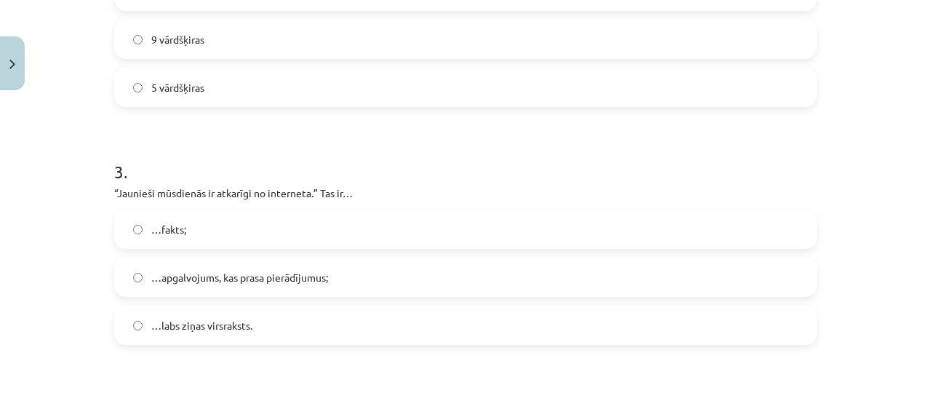
scroll to position [768, 0]
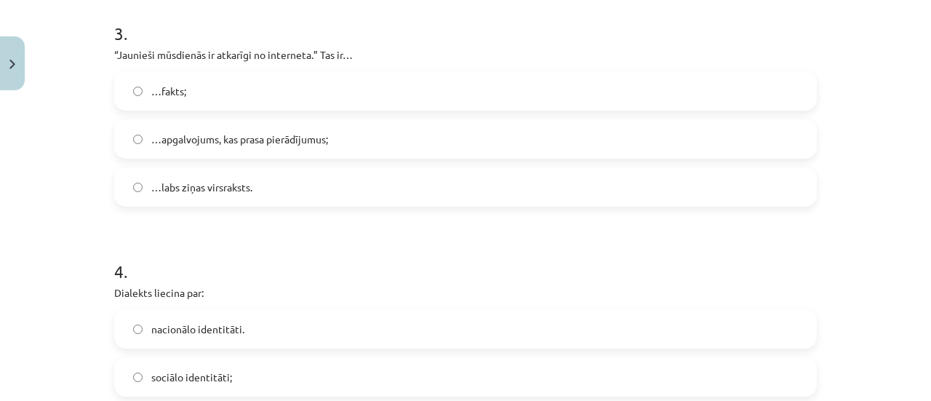
click at [161, 146] on label "…apgalvojums, kas prasa pierādījumus;" at bounding box center [466, 139] width 700 height 36
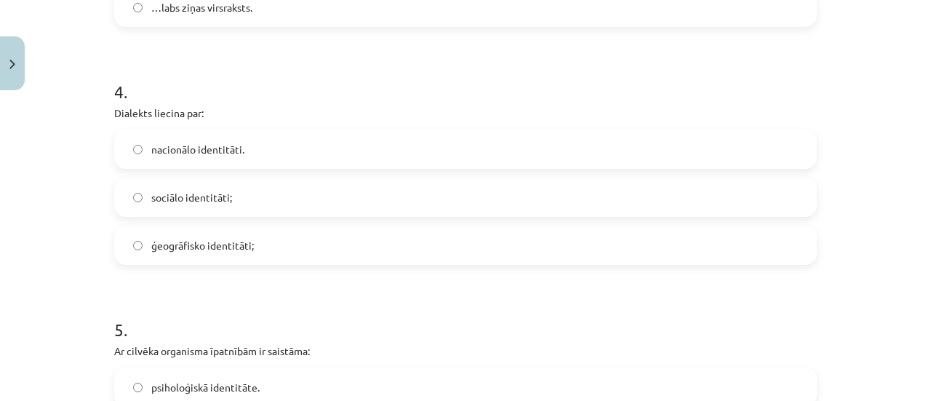
scroll to position [952, 0]
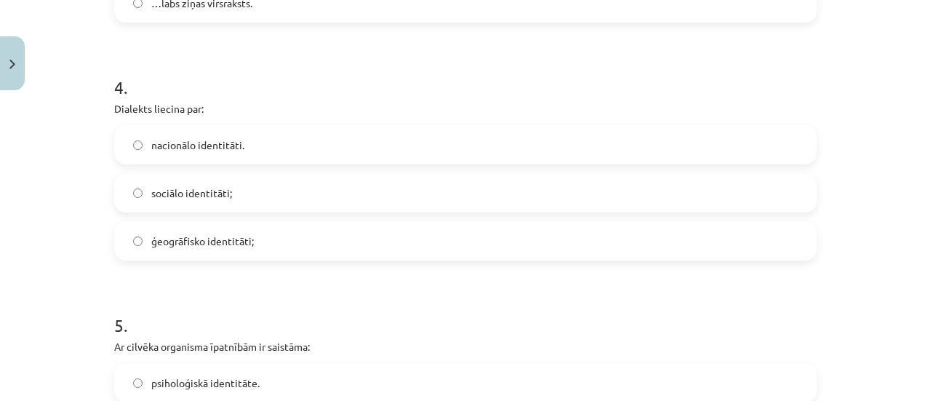
click at [207, 234] on span "ģeogrāfisko identitāti;" at bounding box center [202, 241] width 103 height 15
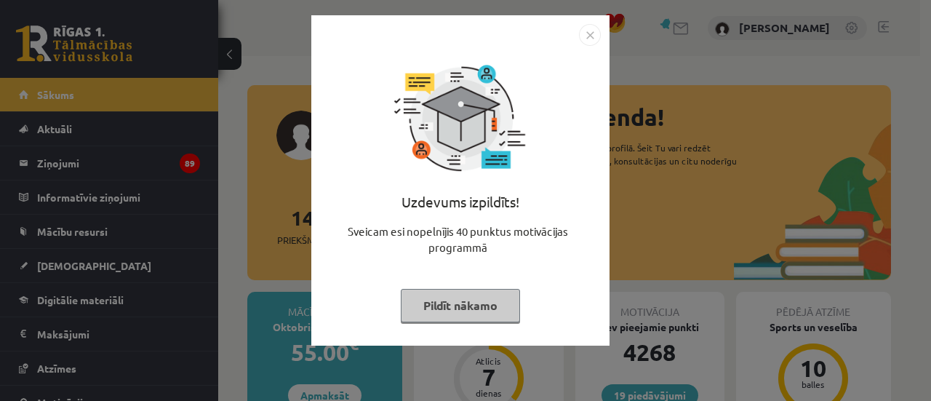
click at [434, 309] on button "Pildīt nākamo" at bounding box center [460, 305] width 119 height 33
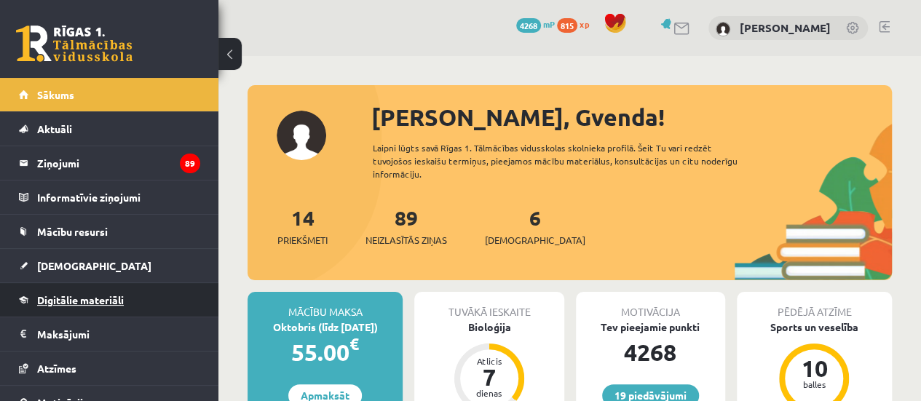
click at [86, 301] on span "Digitālie materiāli" at bounding box center [80, 299] width 87 height 13
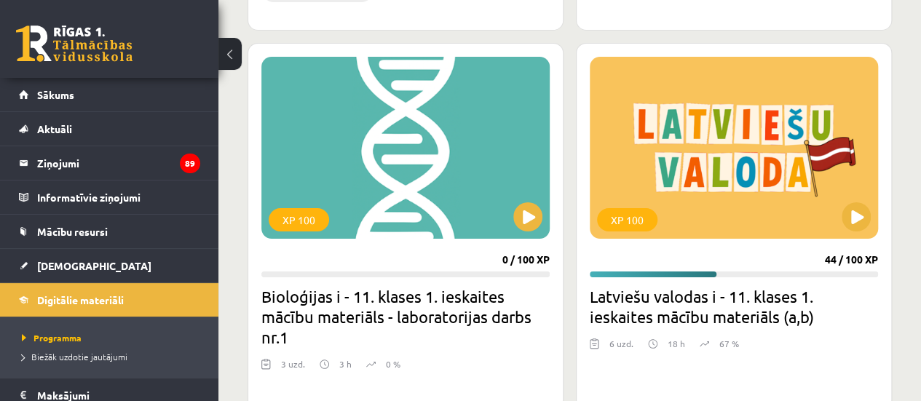
scroll to position [2583, 0]
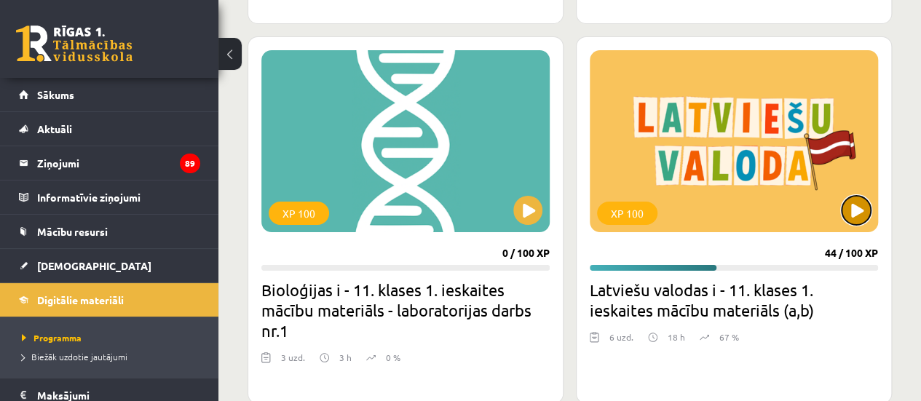
click at [850, 209] on button at bounding box center [855, 210] width 29 height 29
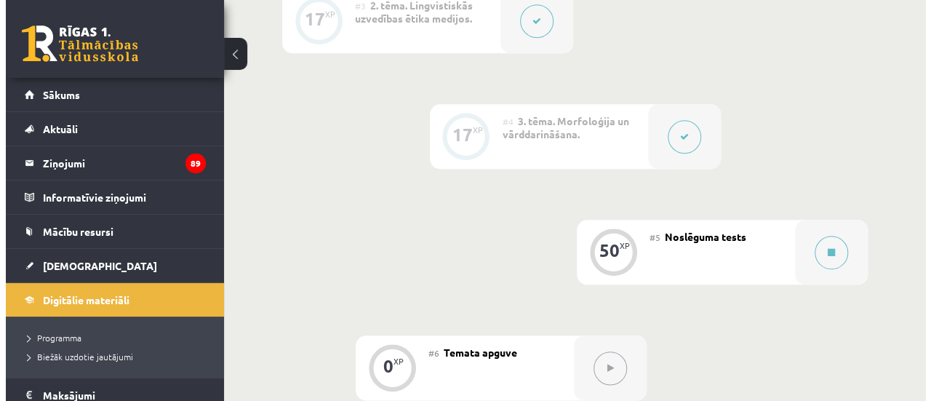
scroll to position [675, 0]
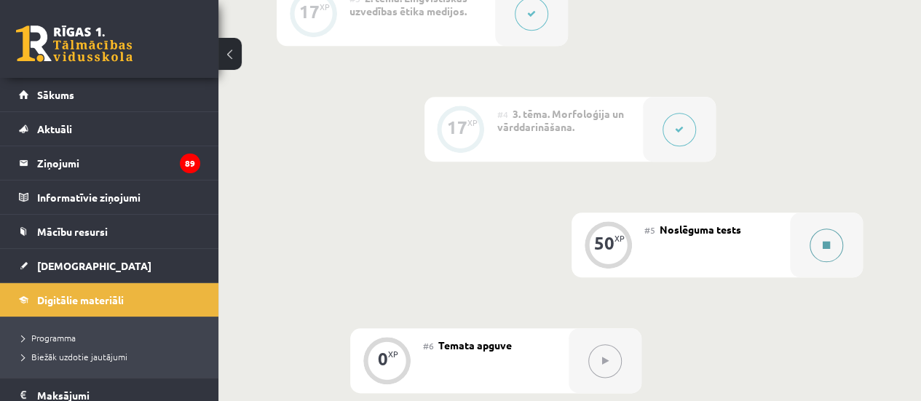
click at [833, 248] on button at bounding box center [825, 245] width 33 height 33
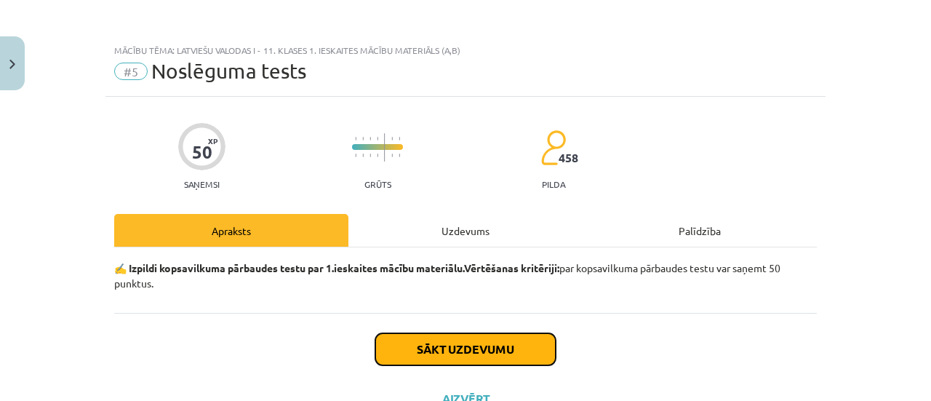
click at [512, 349] on button "Sākt uzdevumu" at bounding box center [466, 349] width 180 height 32
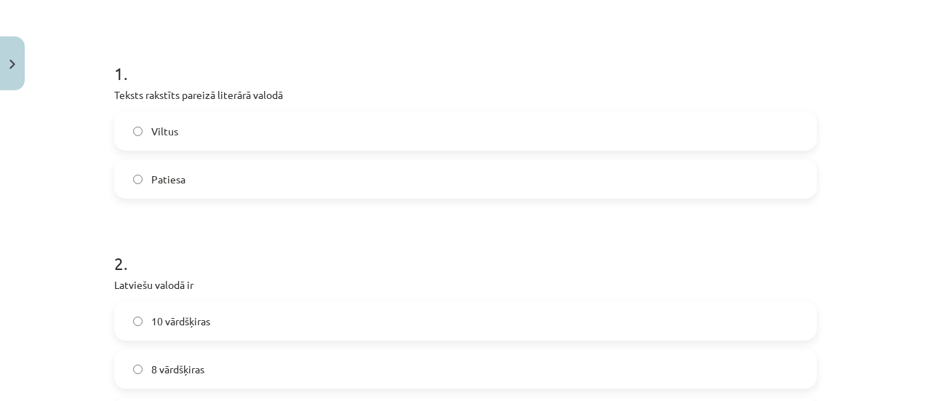
scroll to position [260, 0]
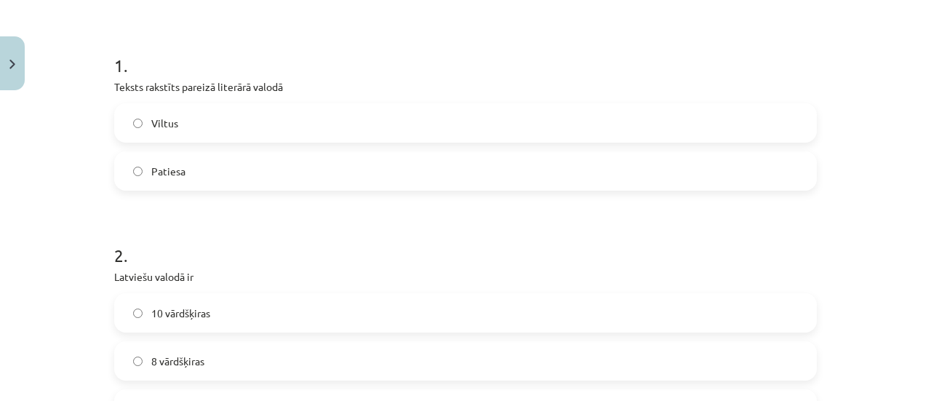
click at [672, 177] on label "Patiesa" at bounding box center [466, 171] width 700 height 36
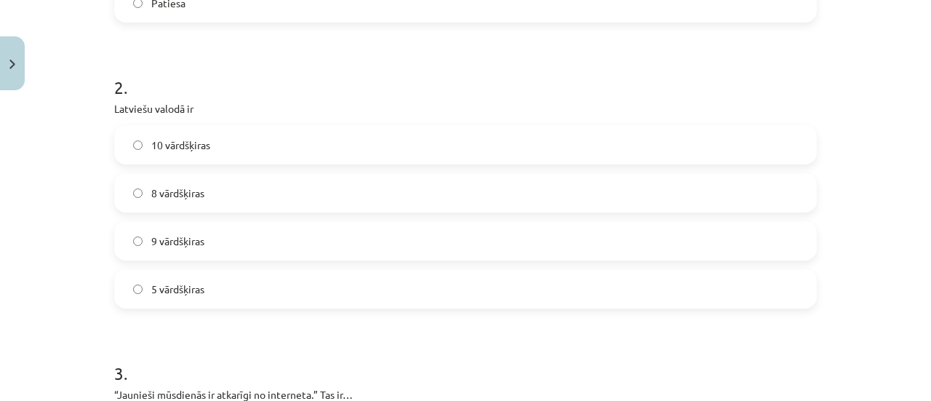
scroll to position [432, 0]
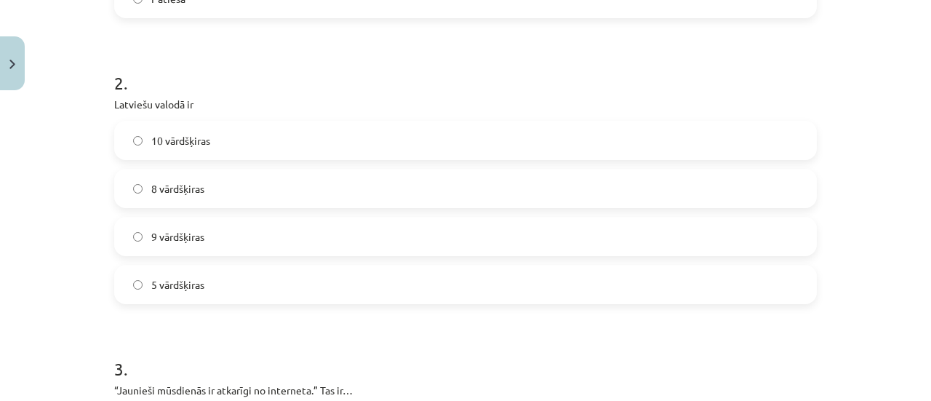
click at [744, 123] on label "10 vārdšķiras" at bounding box center [466, 140] width 700 height 36
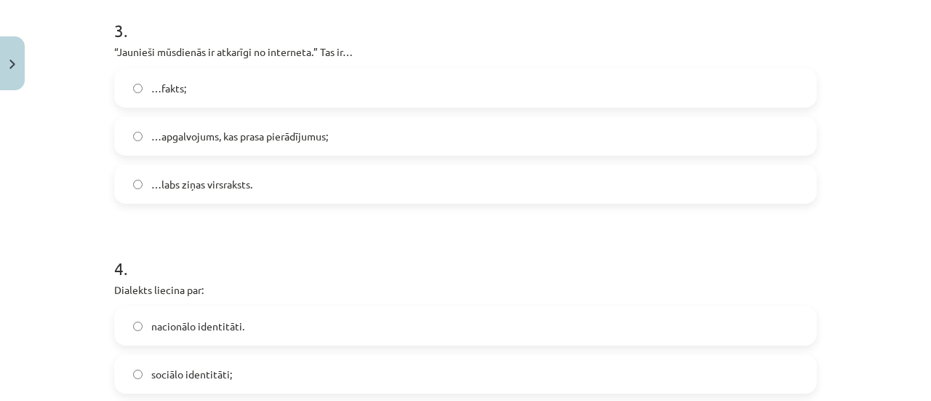
scroll to position [774, 0]
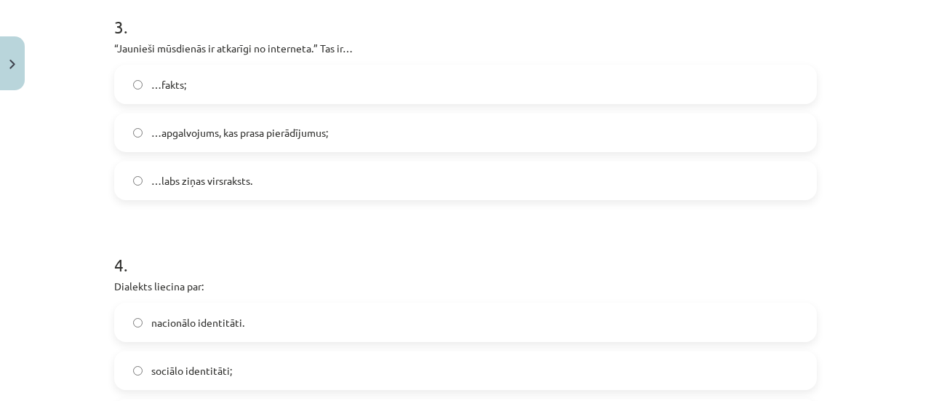
click at [651, 140] on label "…apgalvojums, kas prasa pierādījumus;" at bounding box center [466, 132] width 700 height 36
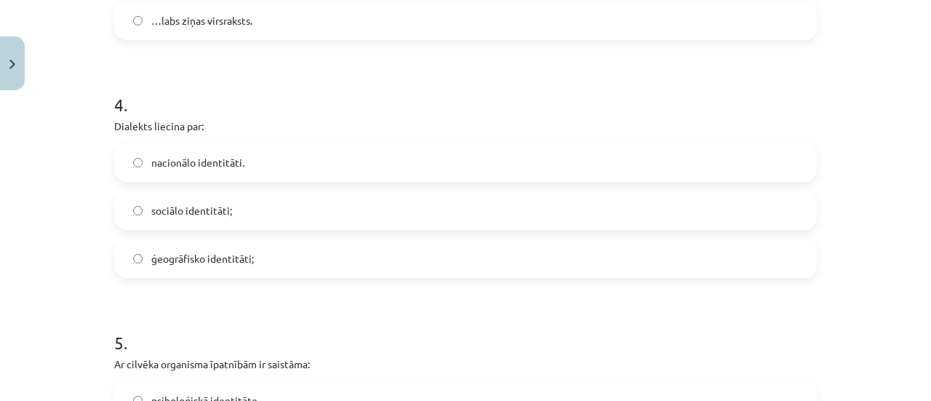
scroll to position [963, 0]
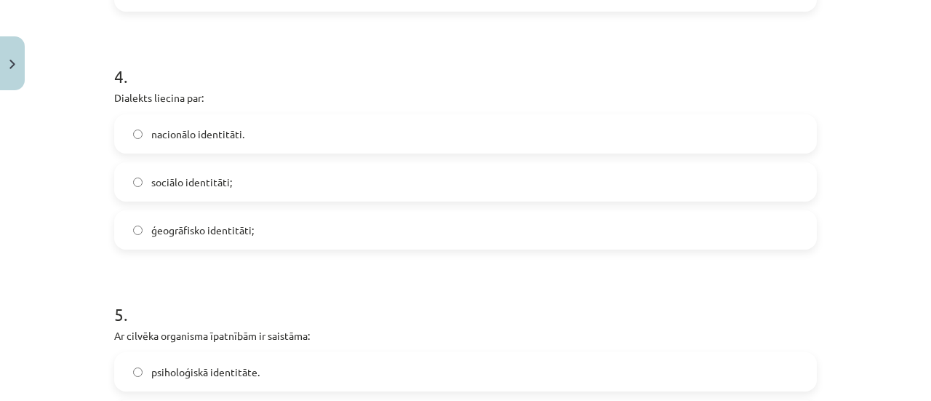
click at [744, 240] on label "ģeogrāfisko identitāti;" at bounding box center [466, 230] width 700 height 36
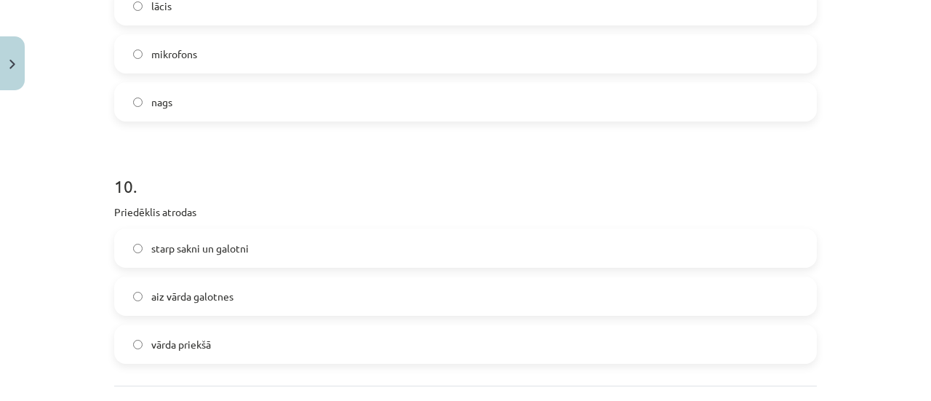
scroll to position [2661, 0]
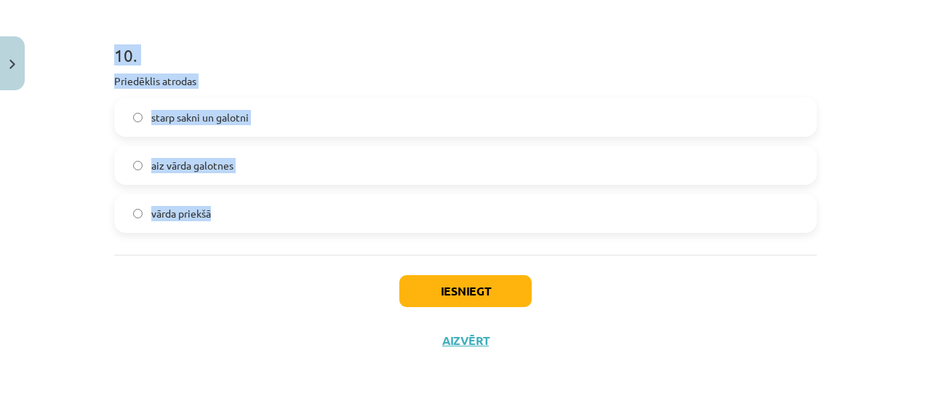
drag, startPoint x: 106, startPoint y: 260, endPoint x: 277, endPoint y: 248, distance: 171.4
copy form "Loremi dolorsit ametcon adipisci elitse Doeius Tempori 8 . Utlabore etdolo ma 8…"
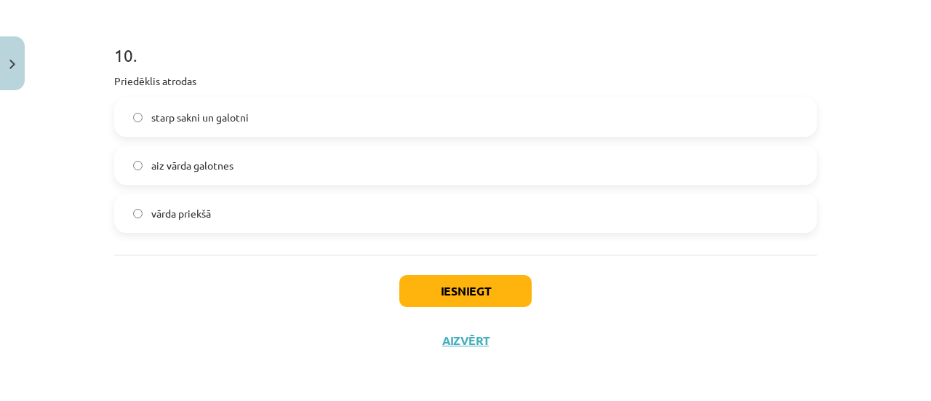
drag, startPoint x: 867, startPoint y: 357, endPoint x: 919, endPoint y: 354, distance: 51.8
click at [919, 354] on div "Mācību tēma: Latviešu valodas i - 11. klases 1. ieskaites mācību materiāls (a,b…" at bounding box center [465, 200] width 931 height 401
click at [923, 354] on div "Mācību tēma: Latviešu valodas i - 11. klases 1. ieskaites mācību materiāls (a,b…" at bounding box center [465, 200] width 931 height 401
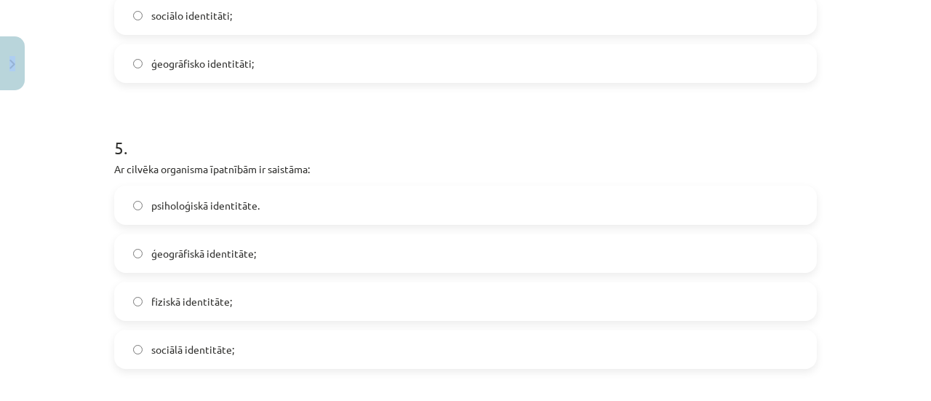
scroll to position [1145, 0]
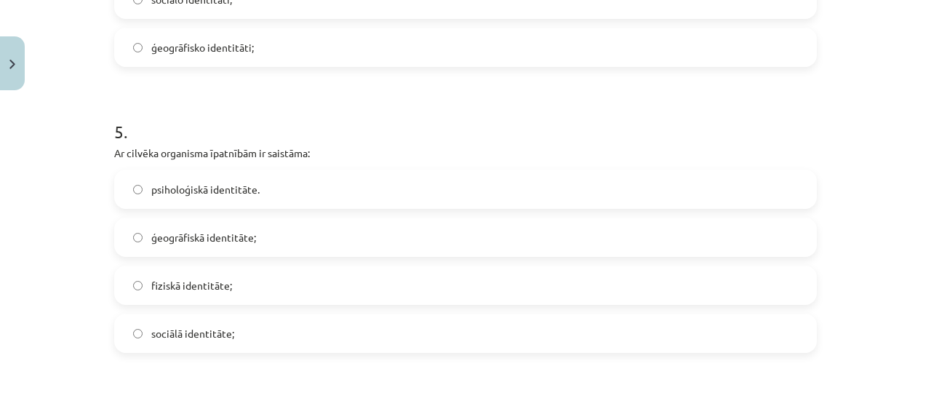
click at [222, 285] on span "fiziskā identitāte;" at bounding box center [191, 285] width 81 height 15
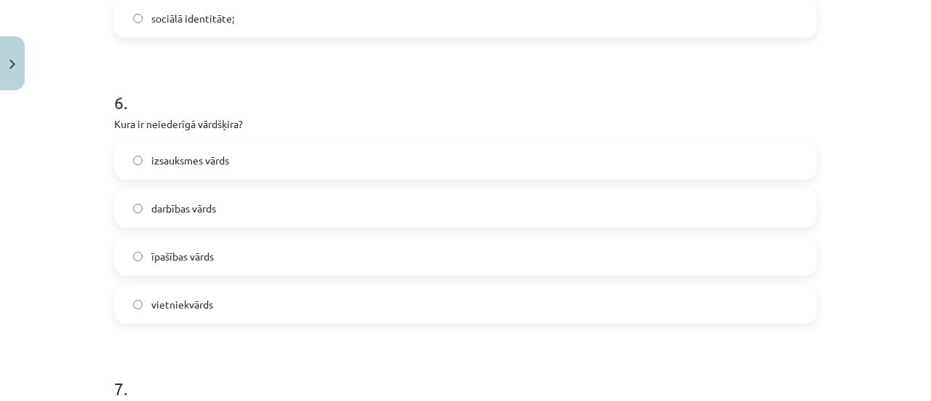
scroll to position [1477, 0]
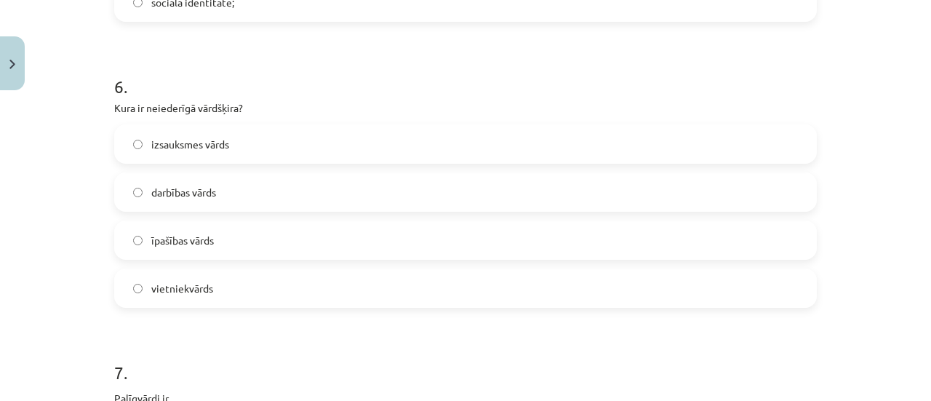
click at [219, 130] on label "izsauksmes vārds" at bounding box center [466, 144] width 700 height 36
click at [275, 44] on form "1 . Teksts rakstīts pareizā literārā valodā Viltus Patiesa 2 . Latviešu valodā …" at bounding box center [465, 115] width 703 height 2604
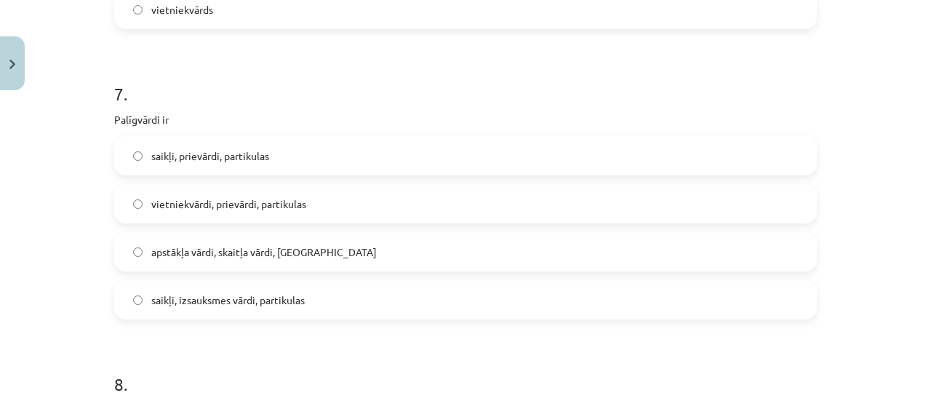
scroll to position [1760, 0]
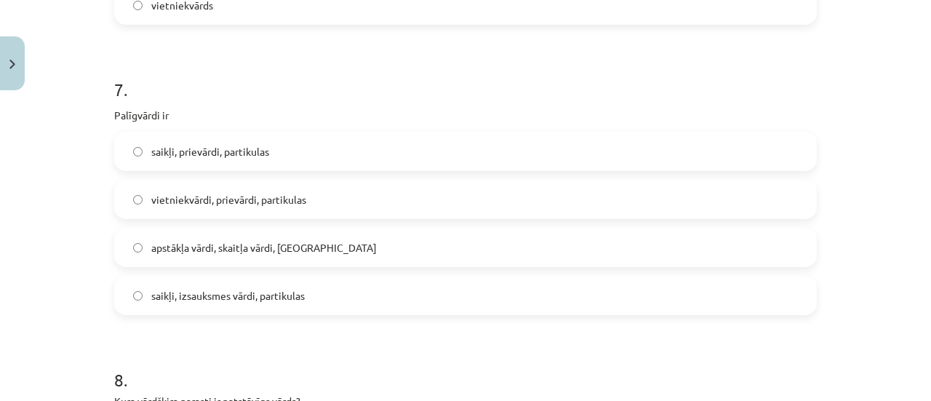
click at [249, 295] on span "saikļi, izsauksmes vārdi, partikulas" at bounding box center [228, 295] width 154 height 15
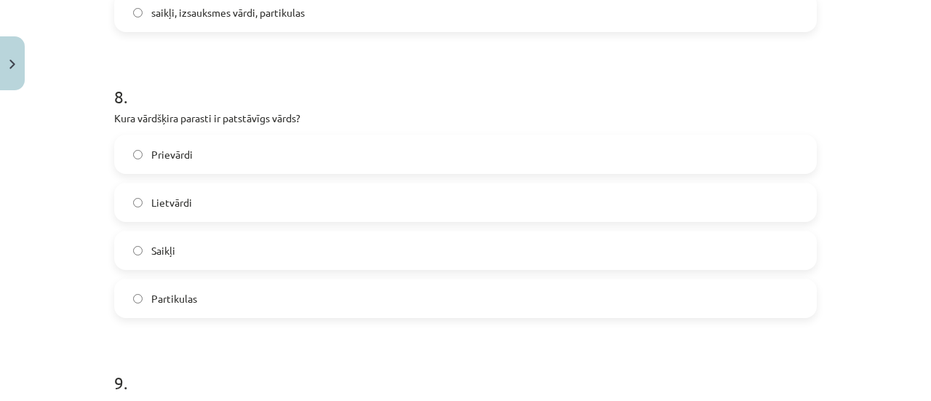
scroll to position [2046, 0]
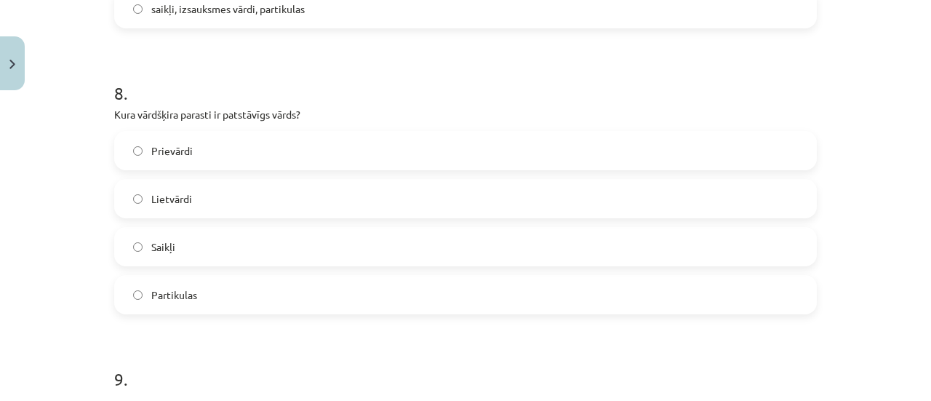
click at [220, 186] on label "Lietvārdi" at bounding box center [466, 198] width 700 height 36
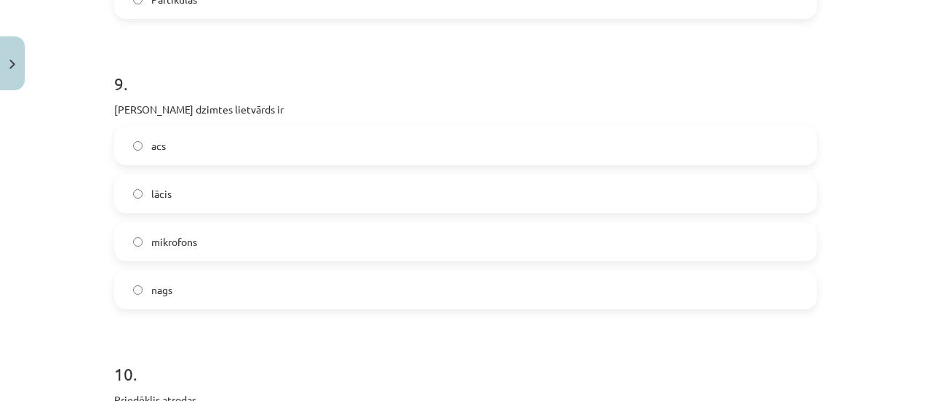
scroll to position [2349, 0]
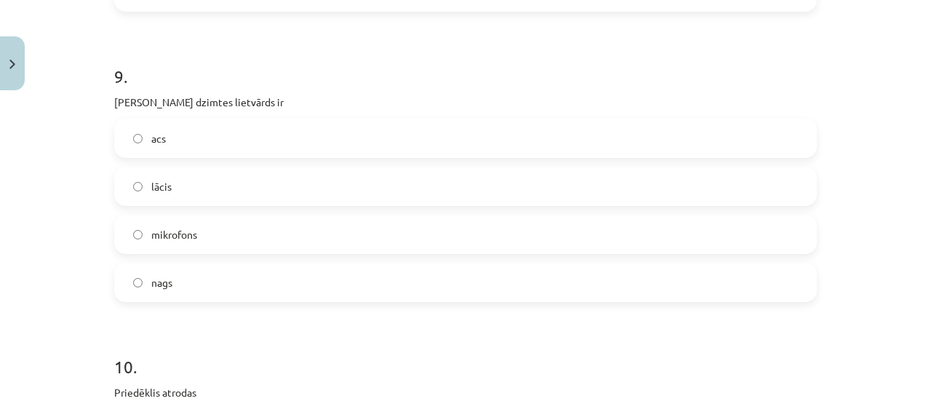
click at [223, 143] on label "acs" at bounding box center [466, 138] width 700 height 36
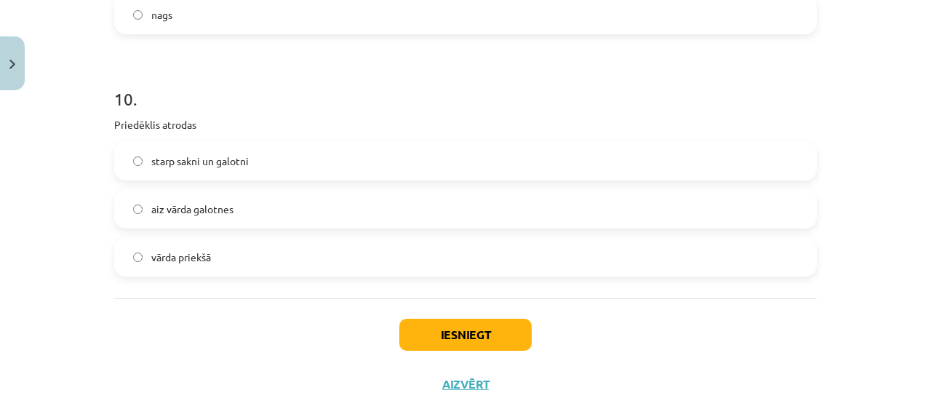
scroll to position [2661, 0]
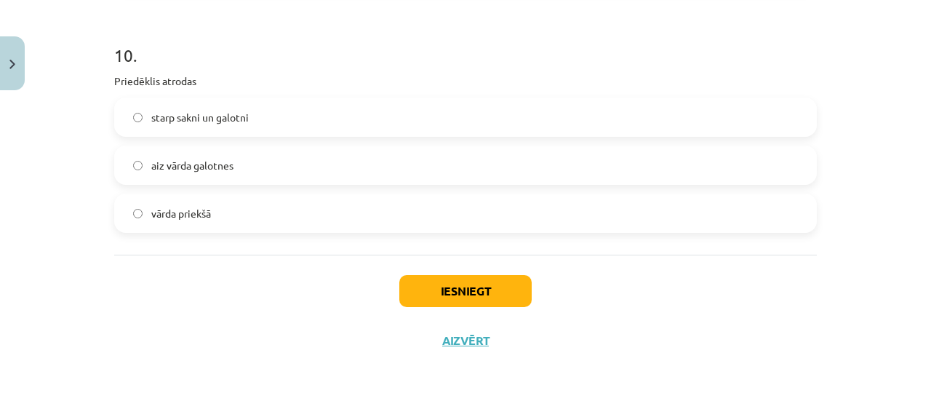
click at [229, 114] on span "starp sakni un galotni" at bounding box center [200, 117] width 98 height 15
click at [449, 290] on button "Iesniegt" at bounding box center [466, 291] width 132 height 32
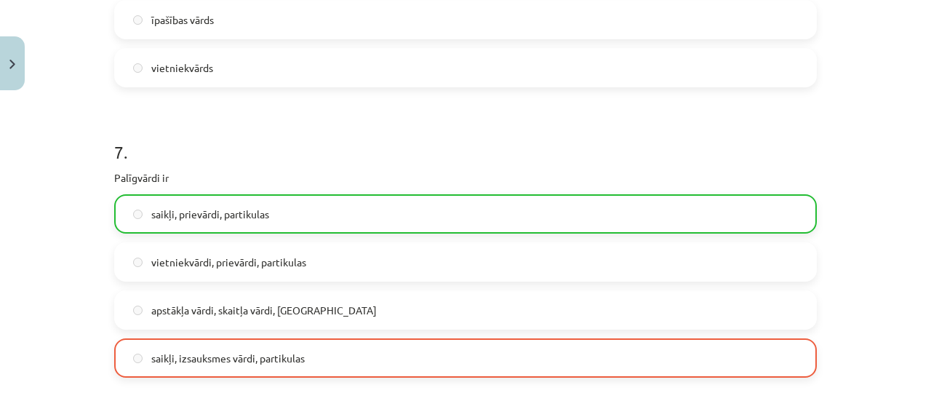
scroll to position [2706, 0]
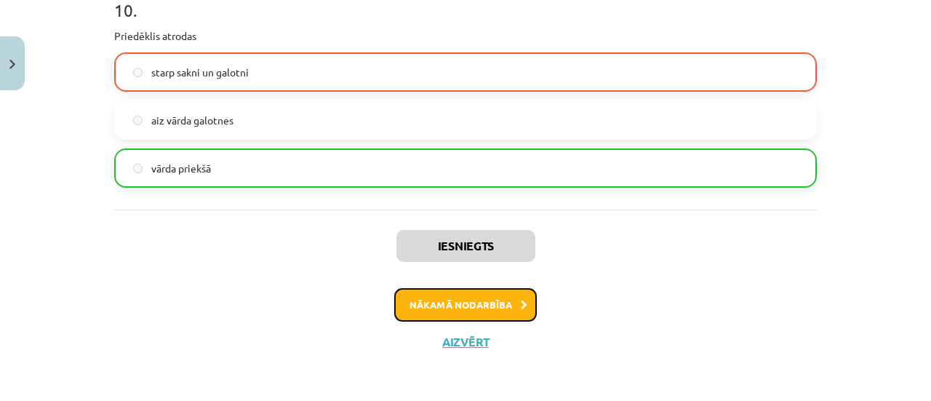
click at [470, 311] on button "Nākamā nodarbība" at bounding box center [465, 304] width 143 height 33
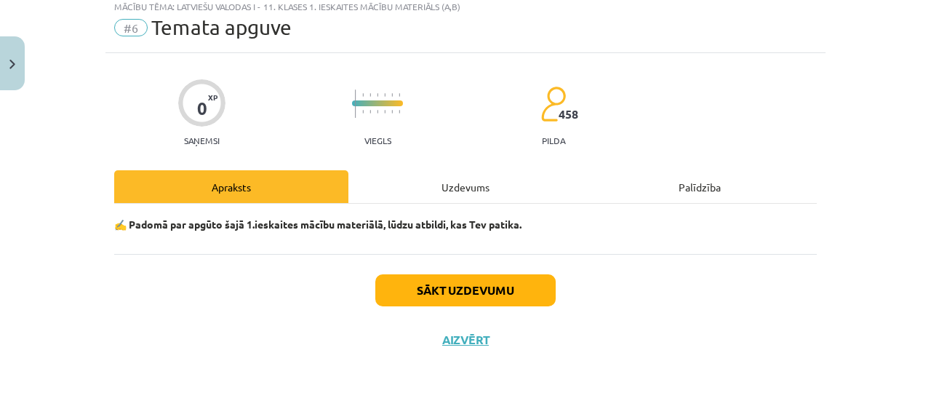
scroll to position [36, 0]
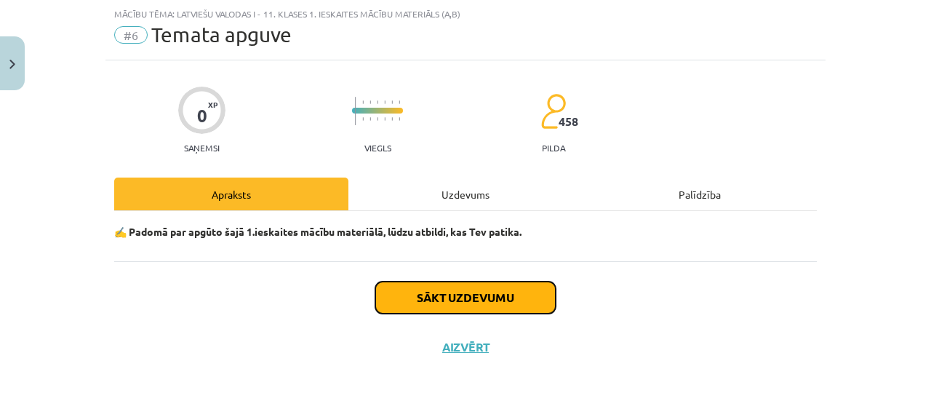
click at [451, 308] on button "Sākt uzdevumu" at bounding box center [466, 298] width 180 height 32
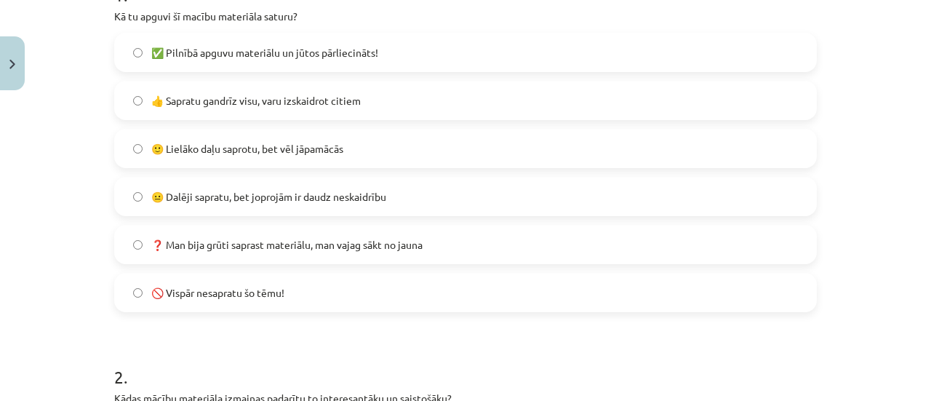
scroll to position [336, 0]
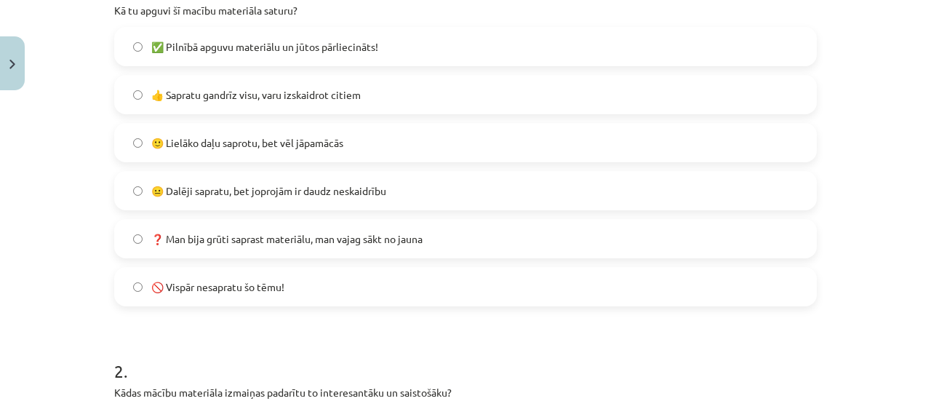
click at [648, 200] on label "😐 Dalēji sapratu, bet joprojām ir daudz neskaidrību" at bounding box center [466, 190] width 700 height 36
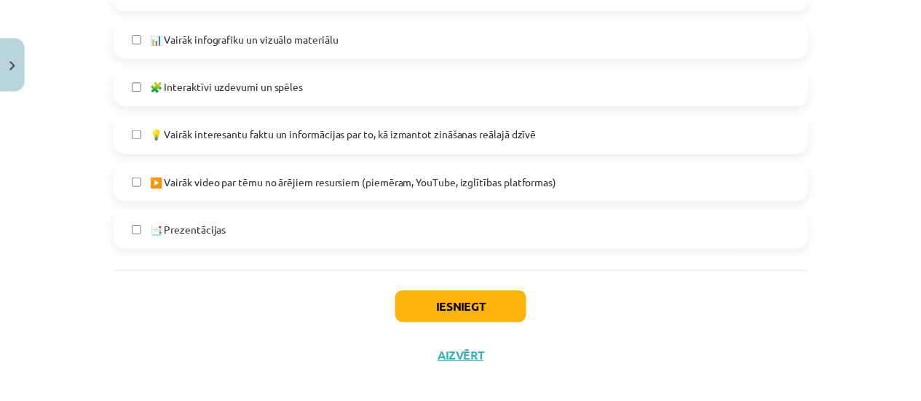
scroll to position [1032, 0]
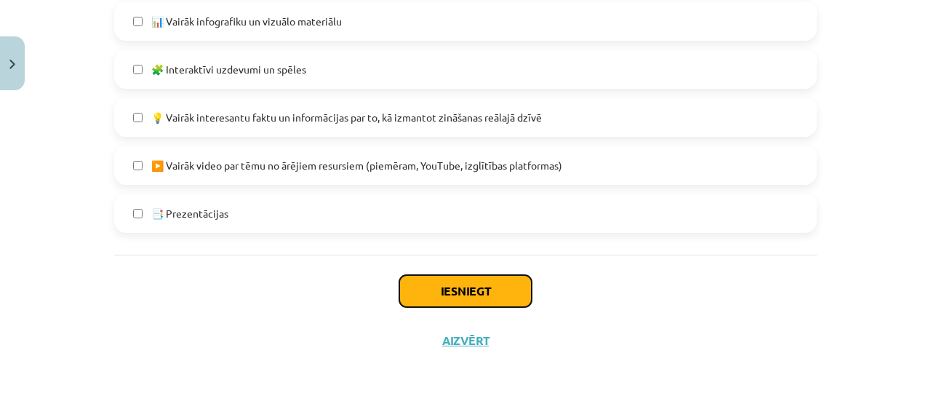
click at [499, 290] on button "Iesniegt" at bounding box center [466, 291] width 132 height 32
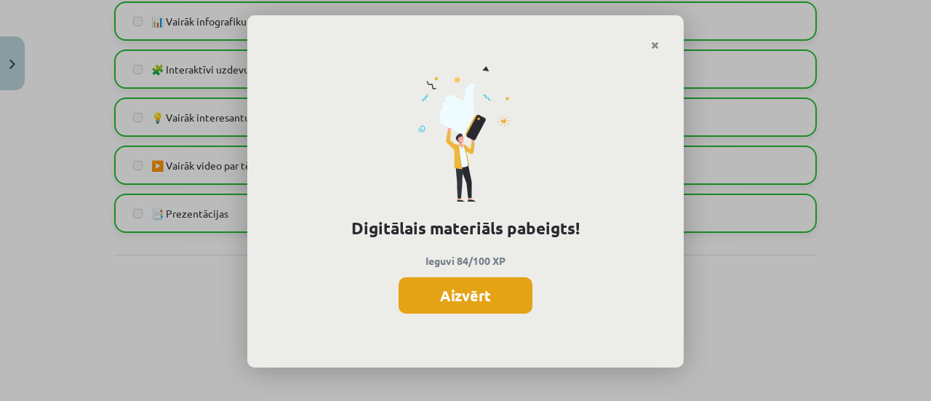
click at [474, 306] on button "Aizvērt" at bounding box center [466, 295] width 134 height 36
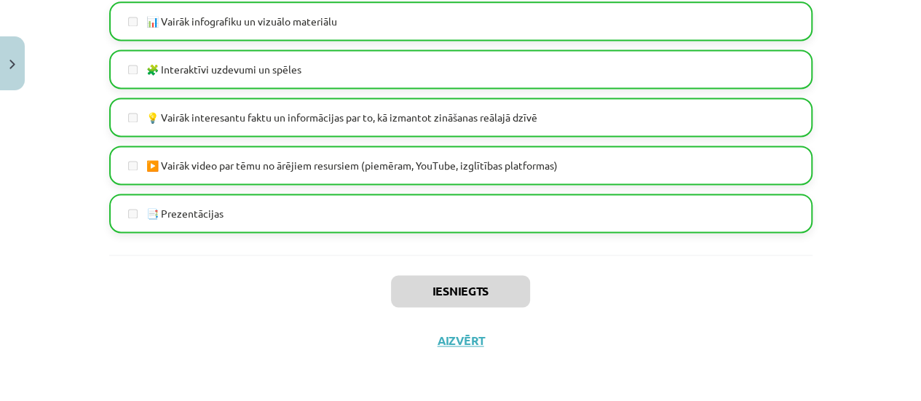
click at [462, 332] on div "Iesniegts Aizvērt" at bounding box center [460, 306] width 703 height 102
click at [449, 340] on button "Aizvērt" at bounding box center [460, 340] width 55 height 15
